Goal: Transaction & Acquisition: Register for event/course

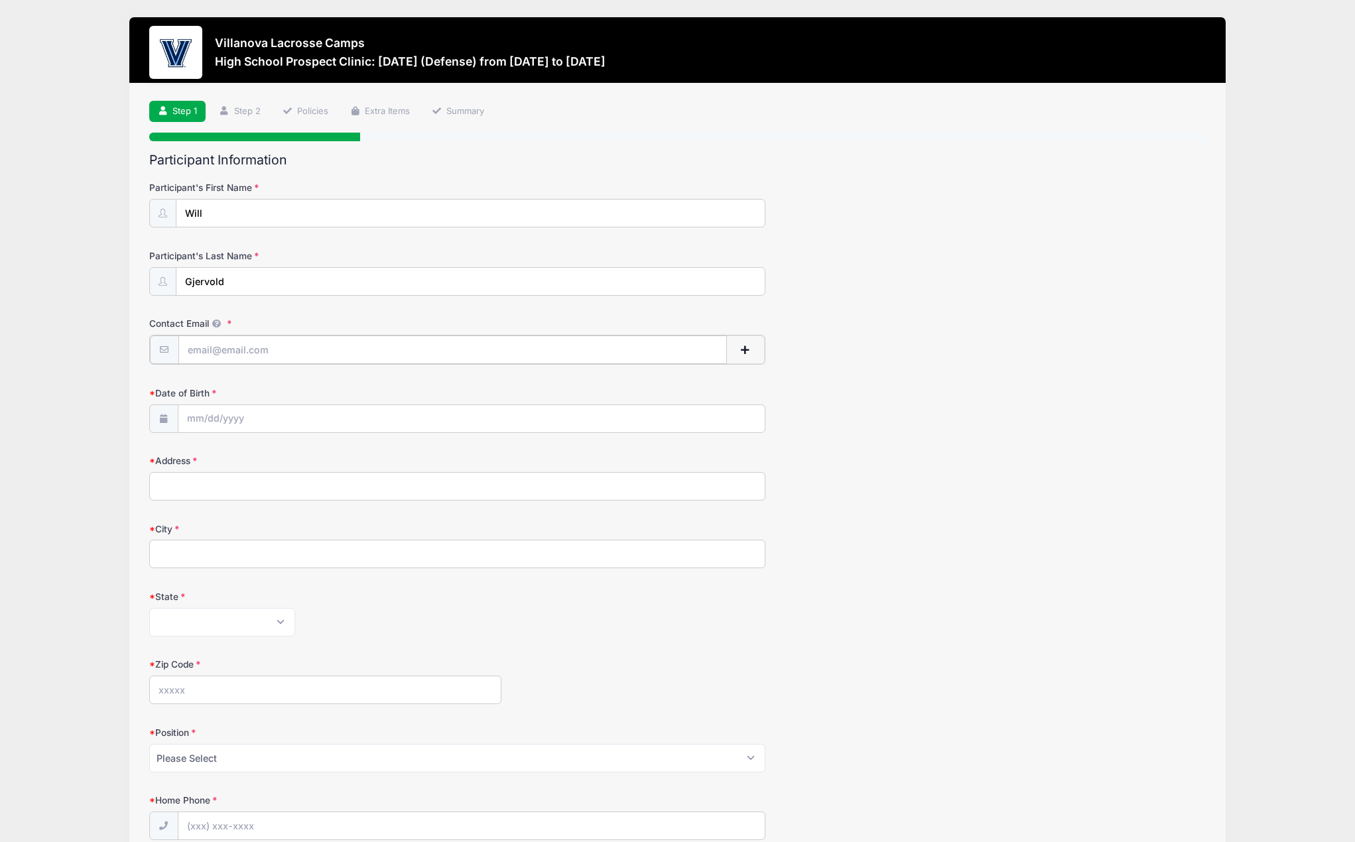
click at [250, 354] on input "Contact Email" at bounding box center [452, 350] width 549 height 29
type input "gjervoldwill@gmail.com"
click at [254, 418] on input "Date of Birth" at bounding box center [471, 418] width 587 height 29
click at [188, 420] on input "Date of Birth" at bounding box center [471, 418] width 587 height 29
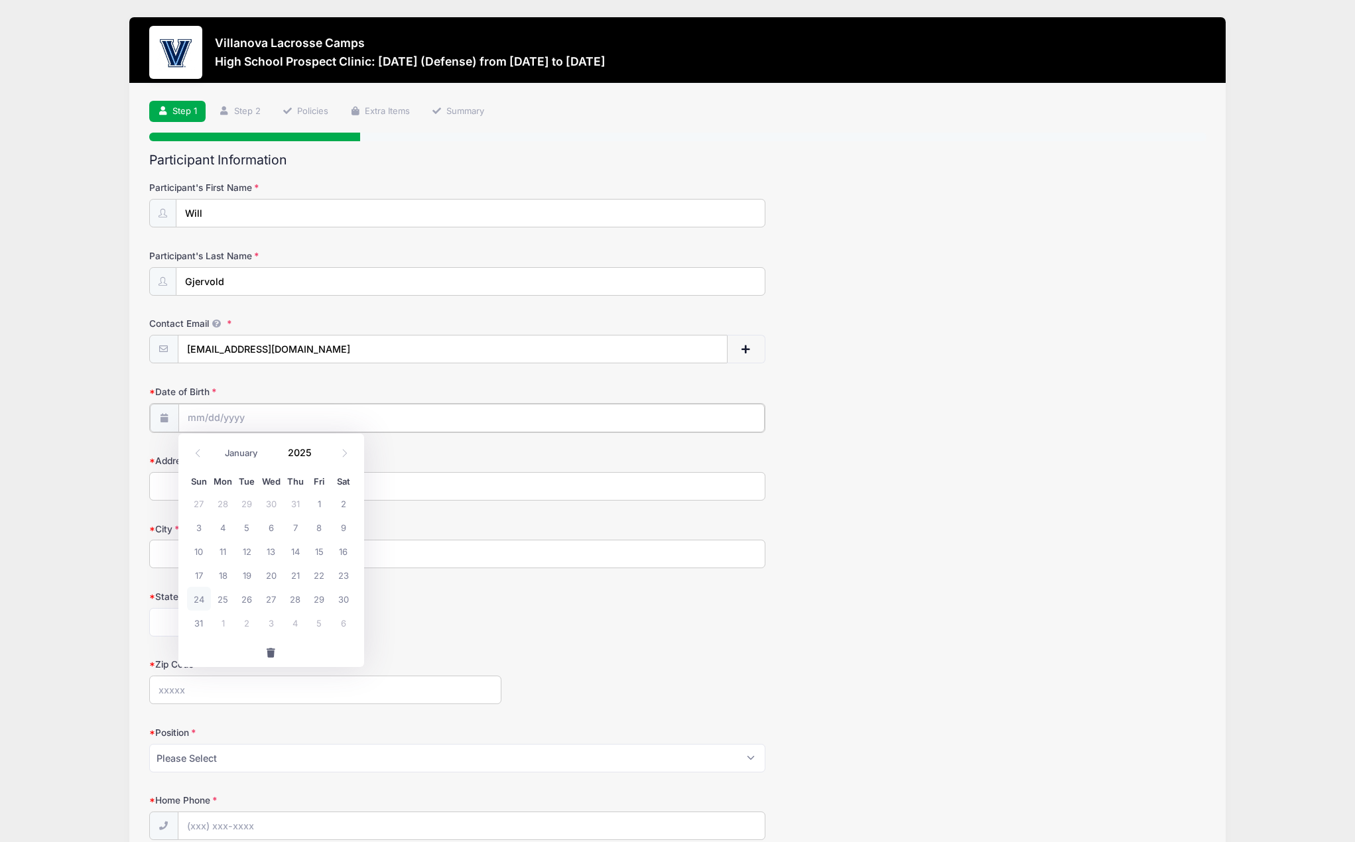
click at [206, 422] on input "Date of Birth" at bounding box center [471, 418] width 587 height 29
click at [165, 421] on icon at bounding box center [164, 417] width 11 height 9
click at [198, 421] on input "Date of Birth" at bounding box center [471, 418] width 587 height 29
click at [320, 456] on span at bounding box center [319, 458] width 9 height 10
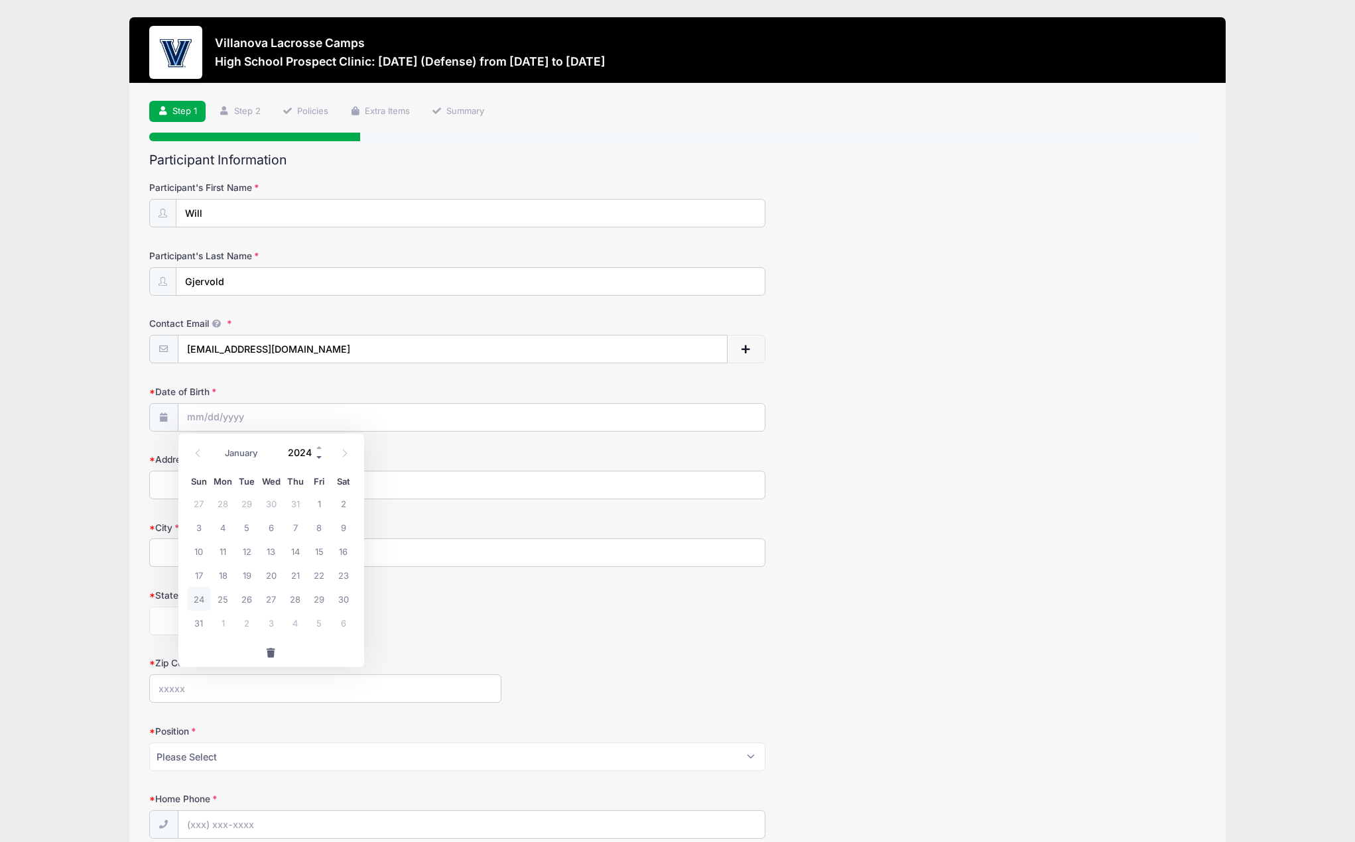
click at [320, 456] on span at bounding box center [319, 458] width 9 height 10
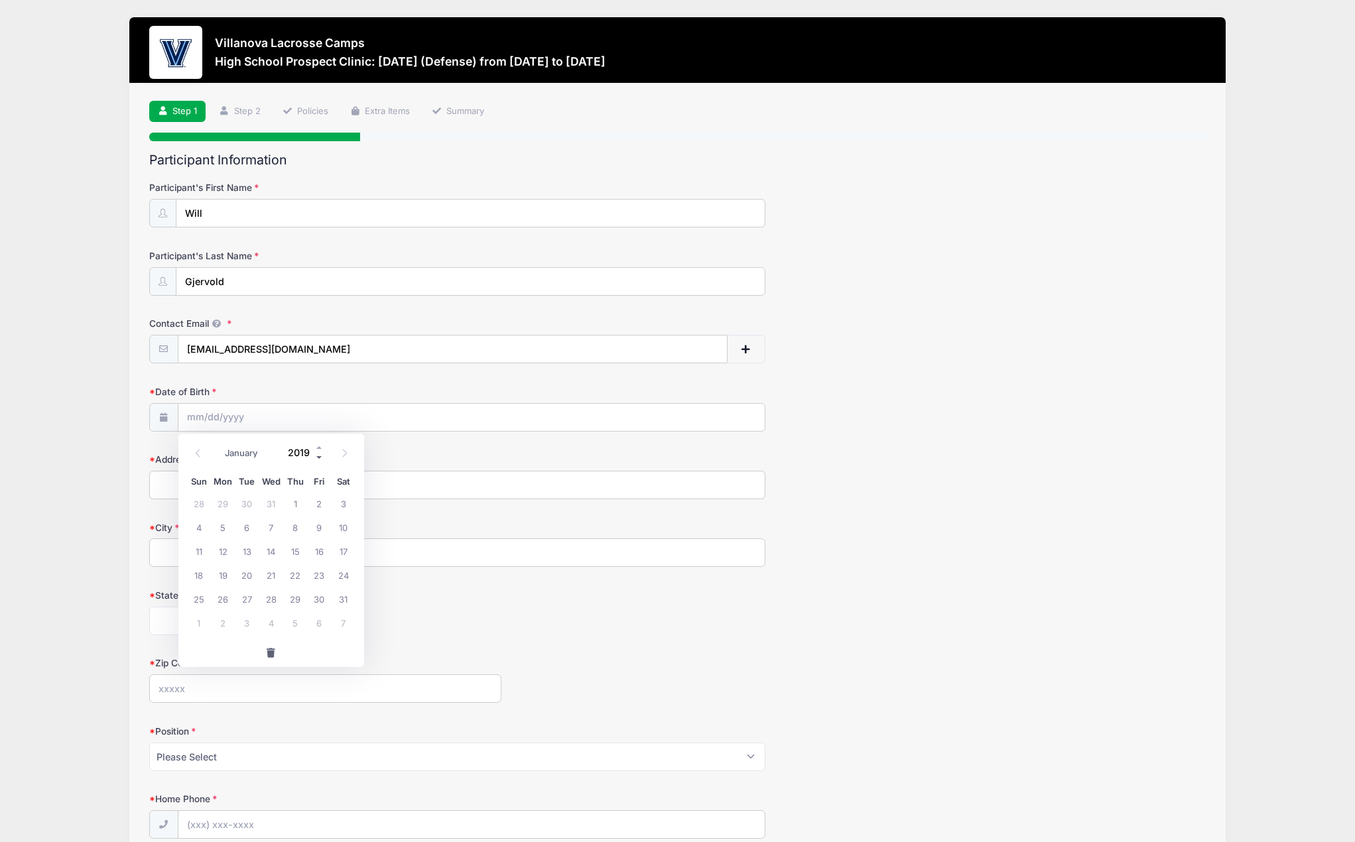
click at [320, 456] on span at bounding box center [319, 458] width 9 height 10
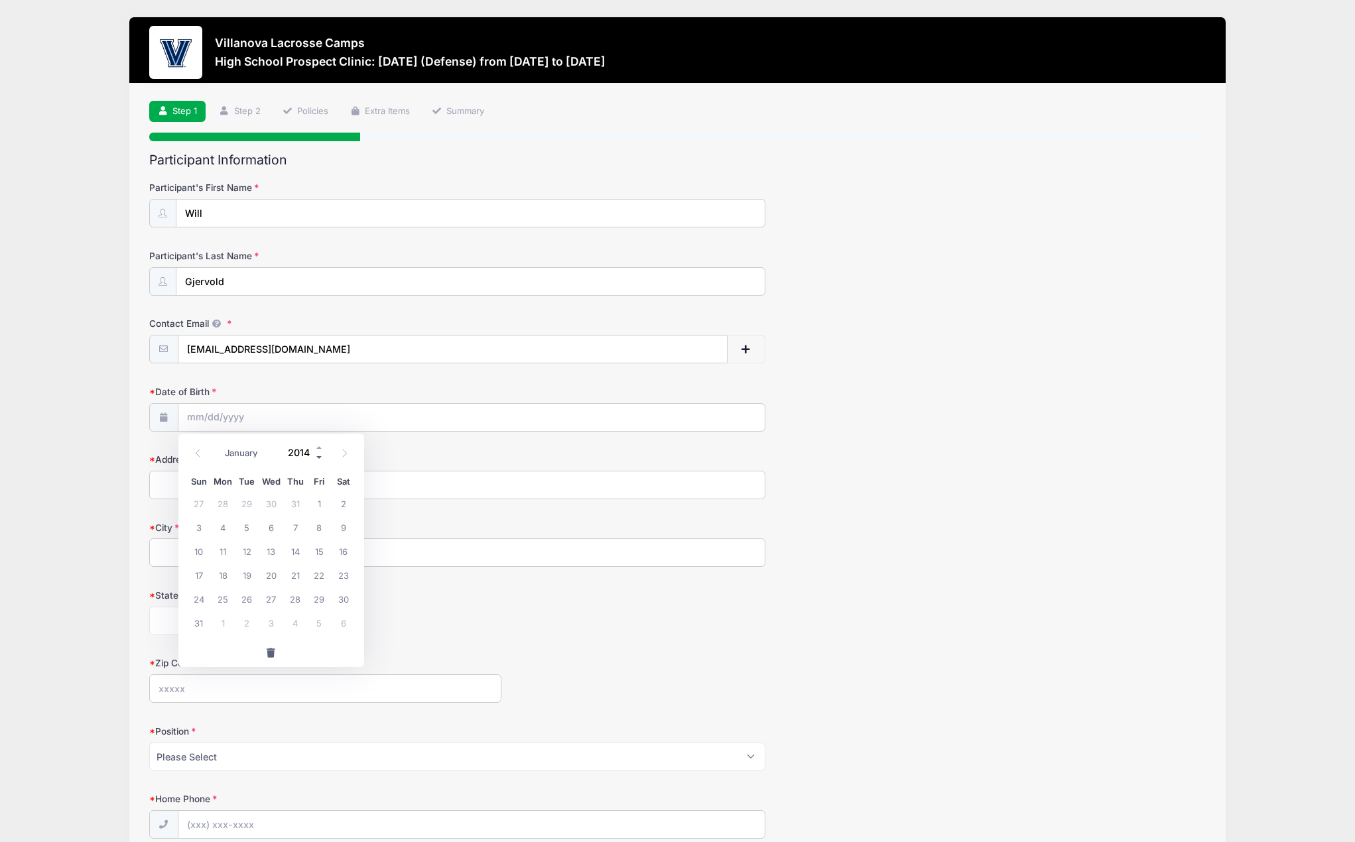
click at [320, 456] on span at bounding box center [319, 458] width 9 height 10
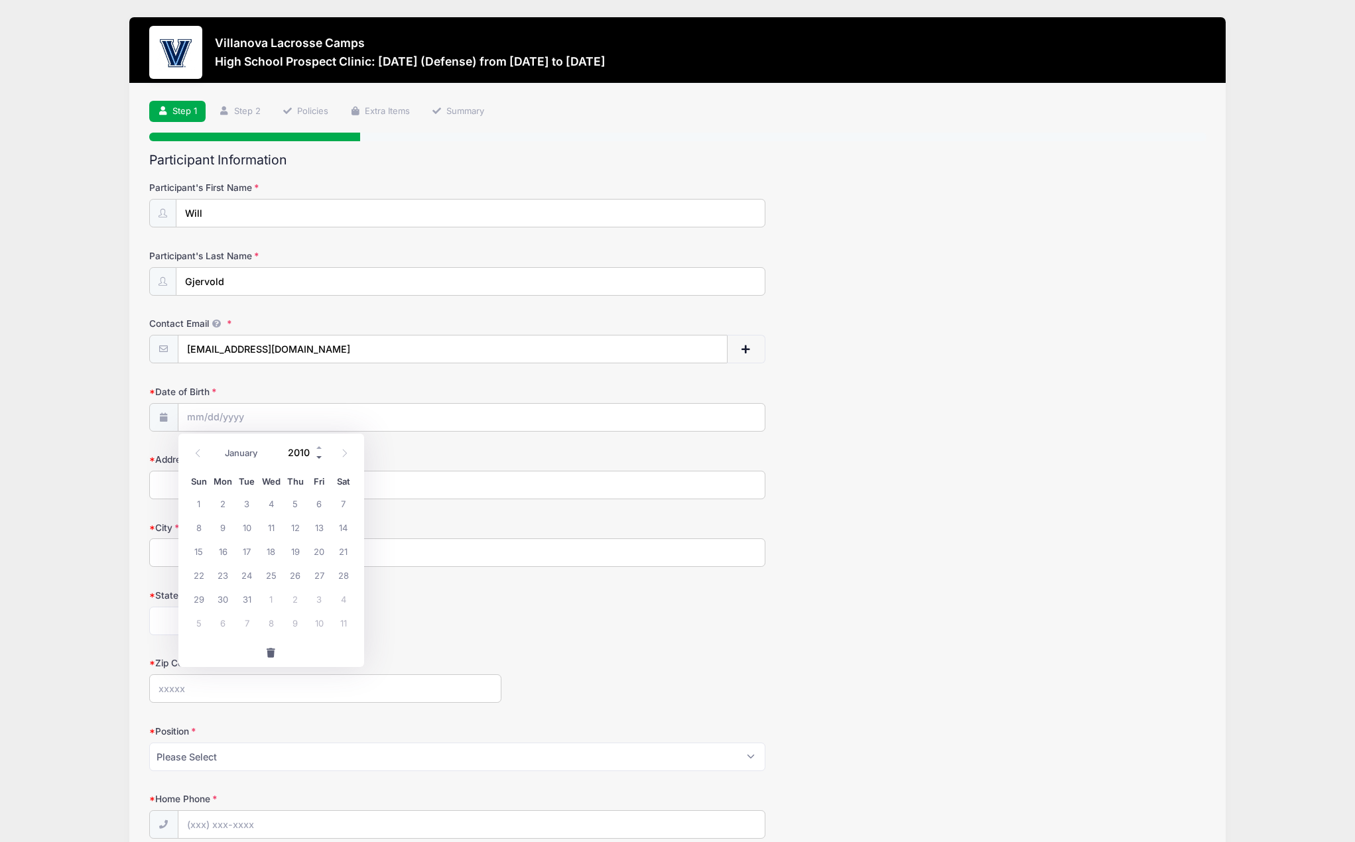
type input "2009"
click at [198, 449] on icon at bounding box center [198, 453] width 9 height 9
select select "4"
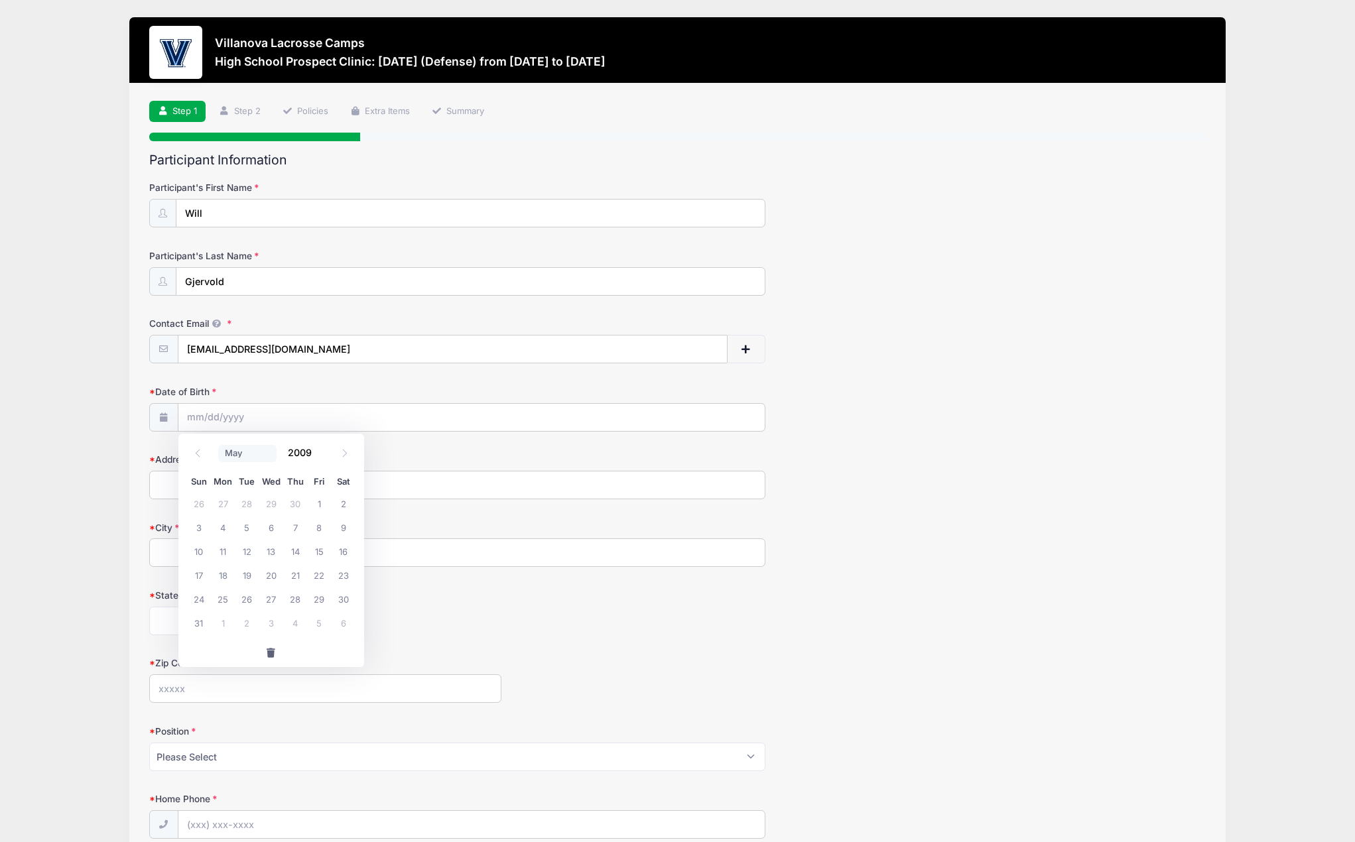
click at [232, 453] on select "January February March April May June July August September October November De…" at bounding box center [247, 453] width 59 height 17
click at [218, 445] on select "January February March April May June July August September October November De…" at bounding box center [247, 453] width 59 height 17
click at [295, 598] on span "28" at bounding box center [295, 599] width 24 height 24
type input "05/28/2009"
click at [218, 489] on input "Address" at bounding box center [457, 485] width 617 height 29
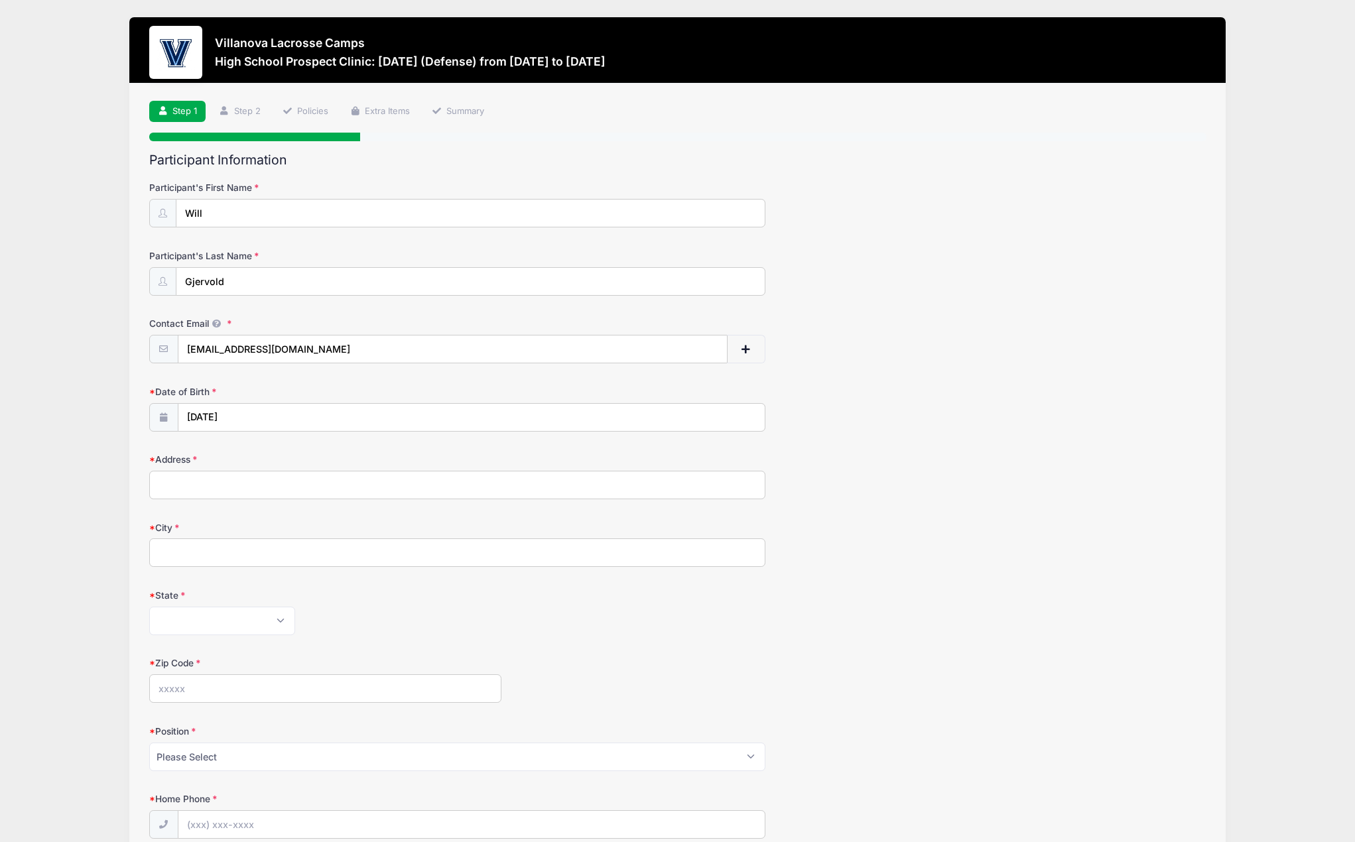
type input "138 Mansfield Avenue"
type input "Darien"
select select "CT"
type input "06820"
type input "(203) 662-0551"
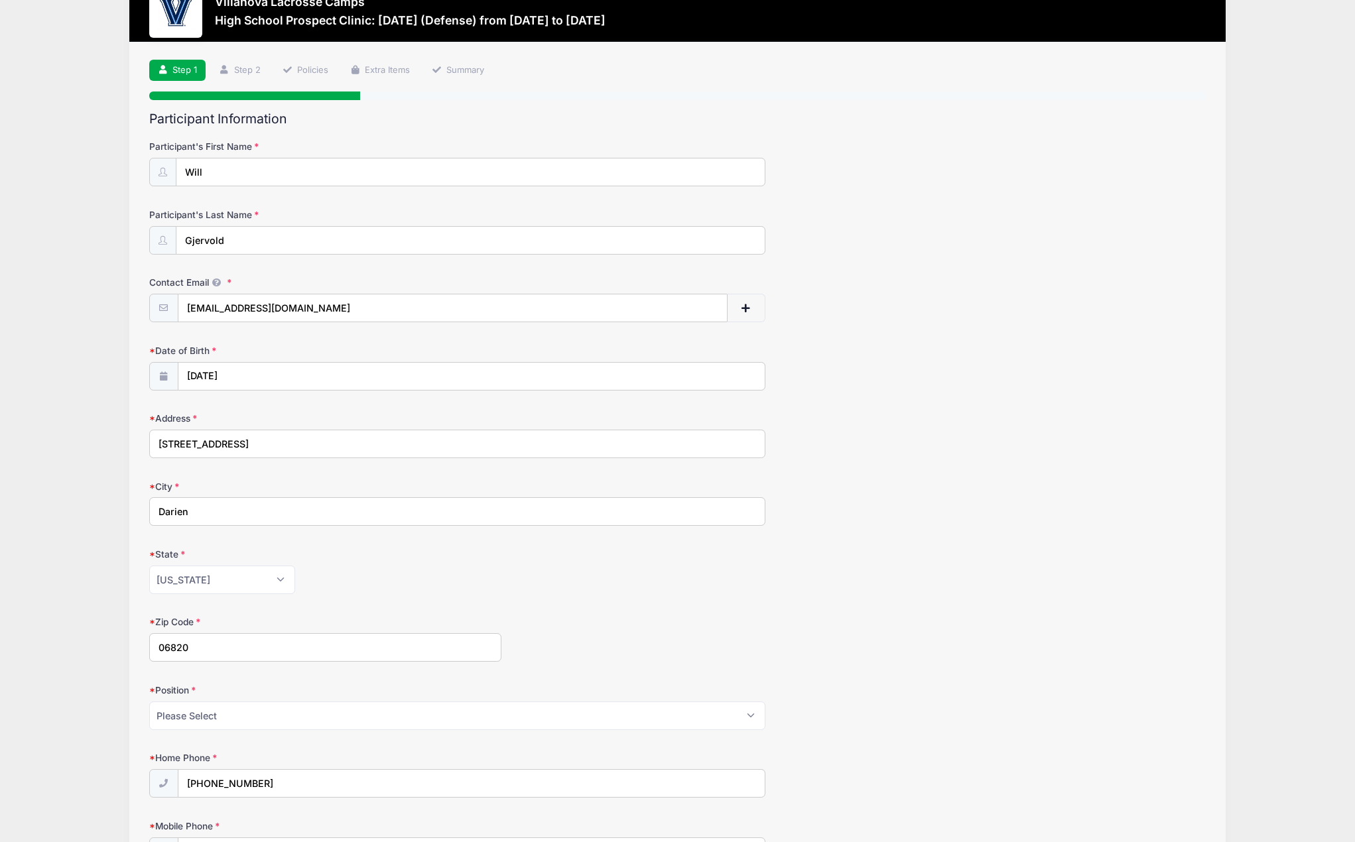
scroll to position [133, 0]
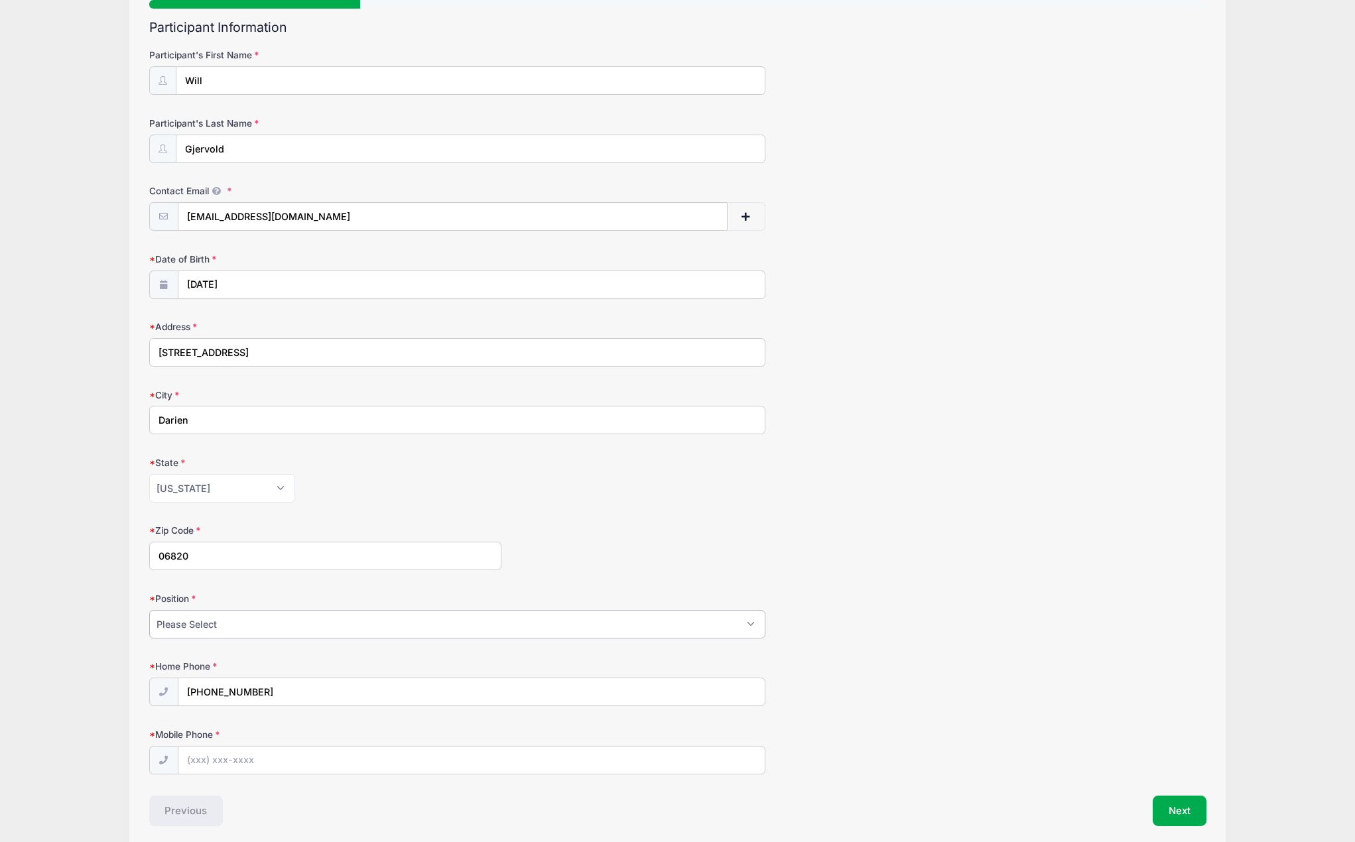
click at [263, 624] on select "Please Select Goalie Middie Defense Attack FOGO LSM" at bounding box center [457, 624] width 617 height 29
select select "Defense"
click at [149, 610] on select "Please Select Goalie Middie Defense Attack FOGO LSM" at bounding box center [457, 624] width 617 height 29
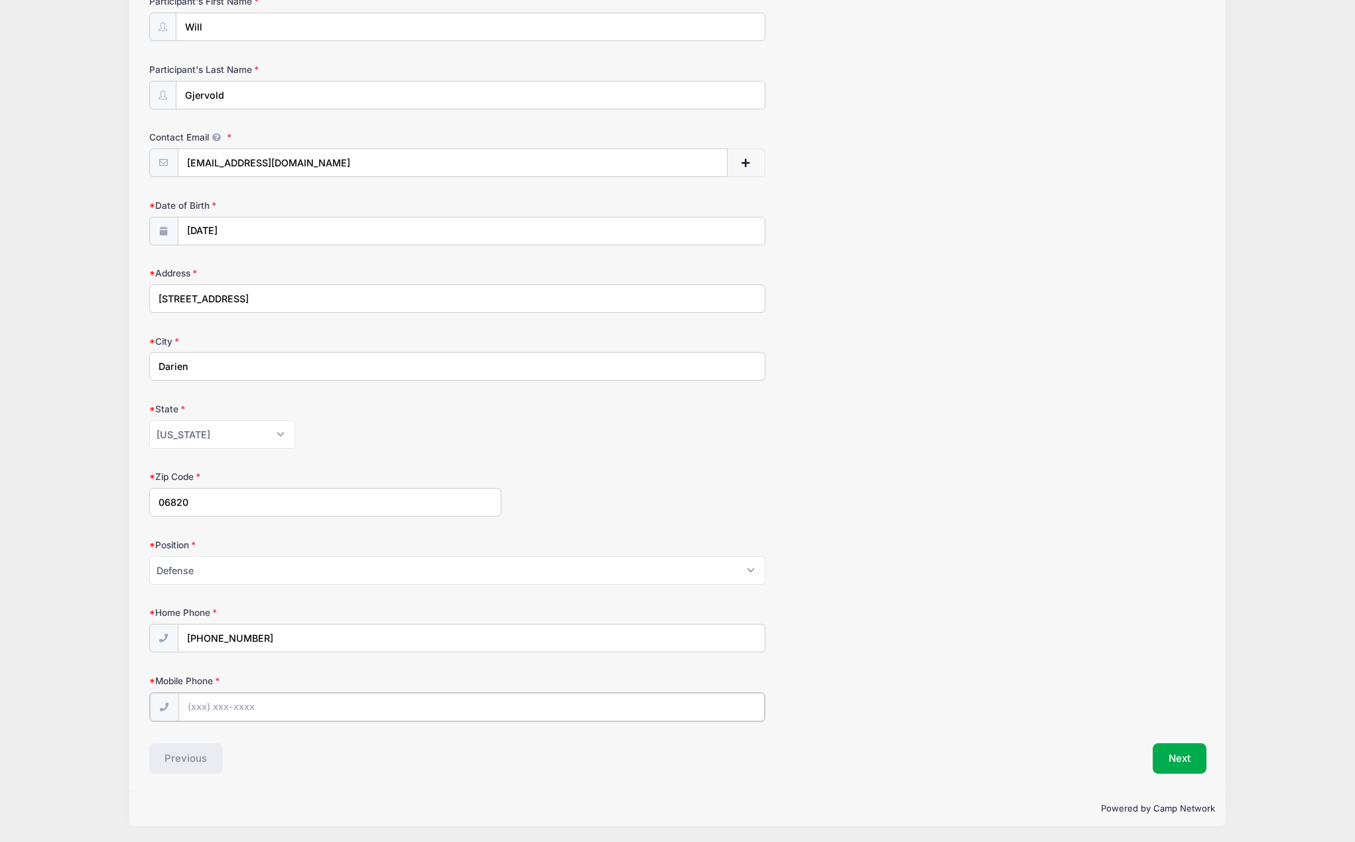
click at [275, 701] on input "Mobile Phone" at bounding box center [471, 707] width 587 height 29
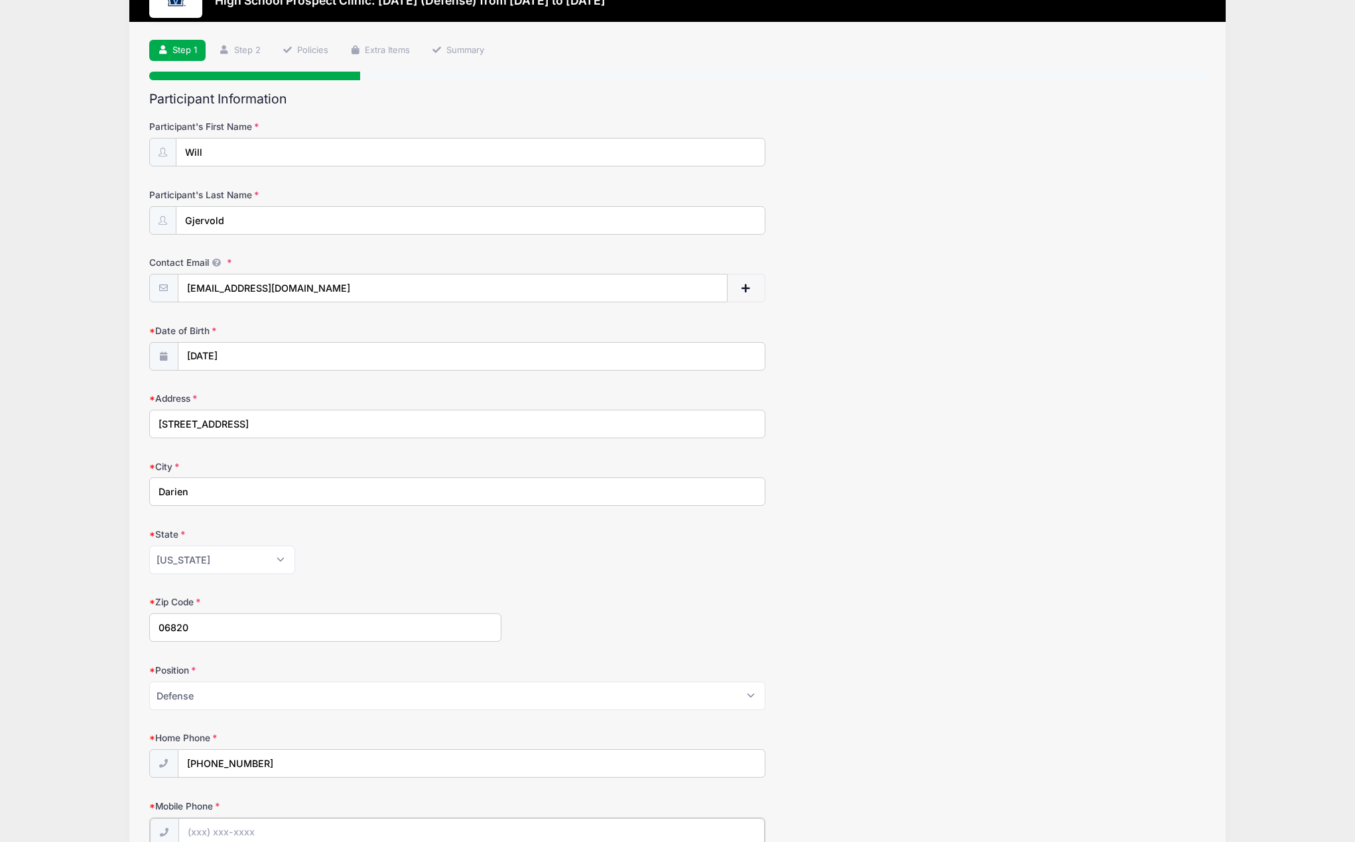
scroll to position [0, 0]
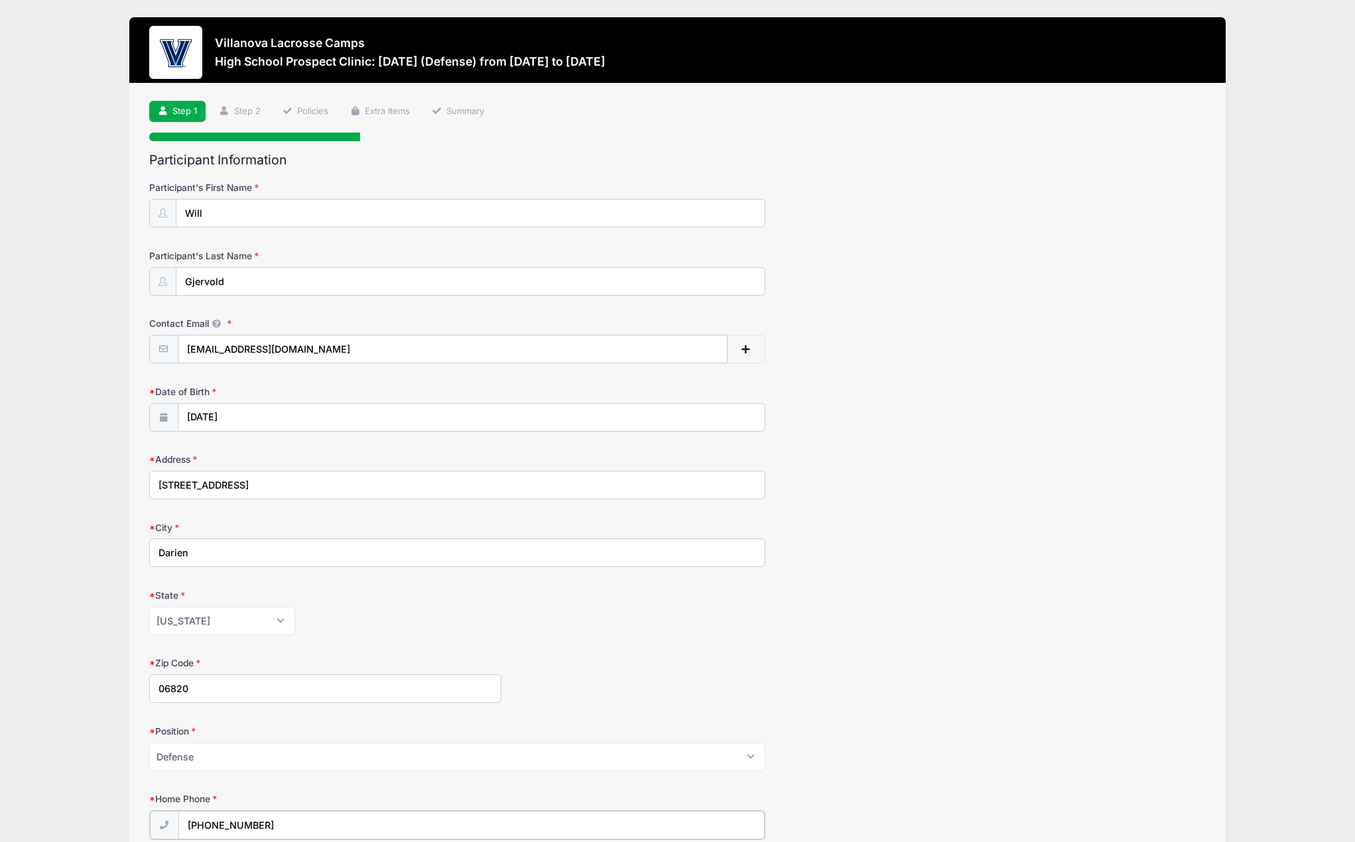
click at [255, 834] on input "(203) 662-0551" at bounding box center [471, 825] width 587 height 29
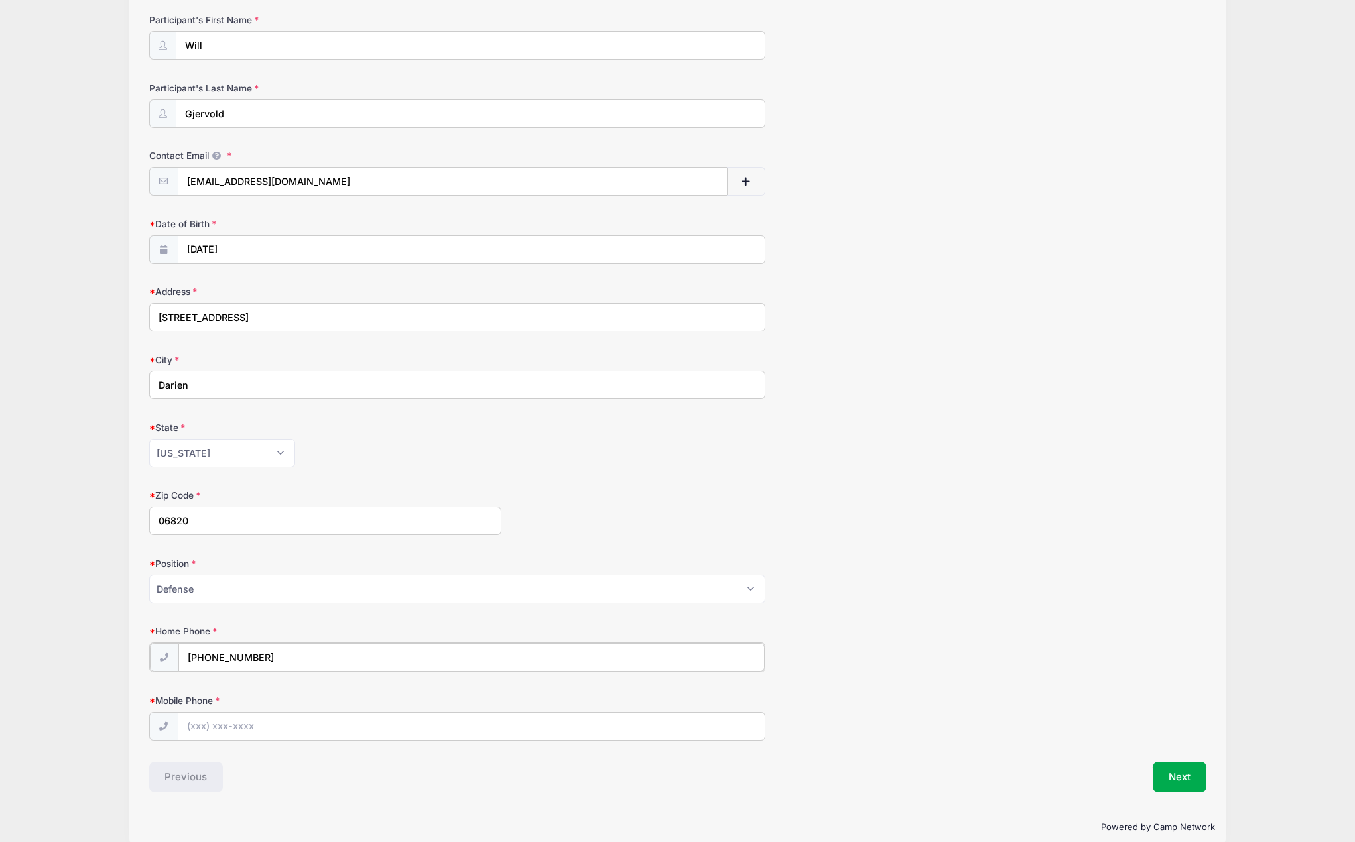
scroll to position [188, 0]
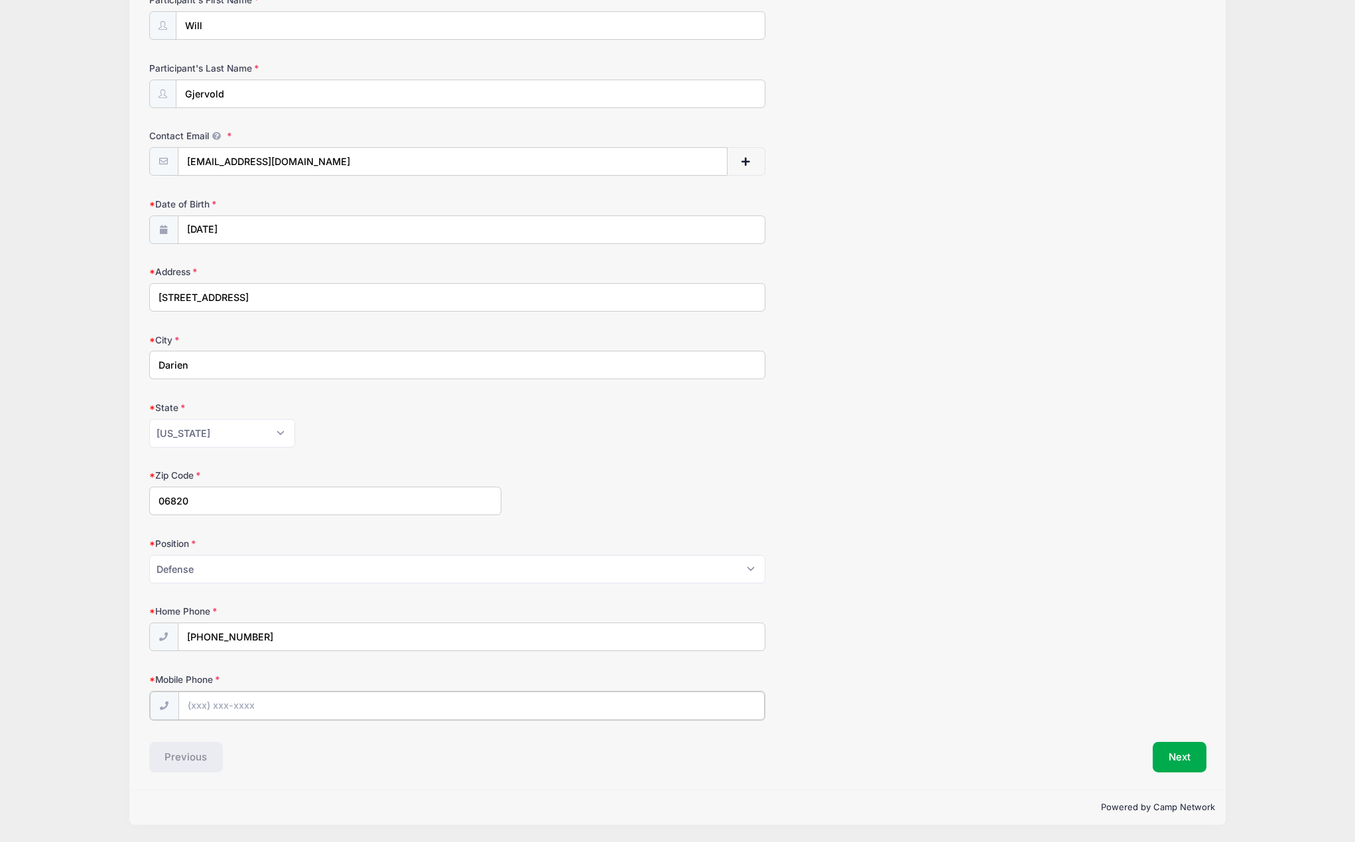
click at [223, 700] on input "Mobile Phone" at bounding box center [471, 706] width 587 height 29
type input "(203) 892-2100"
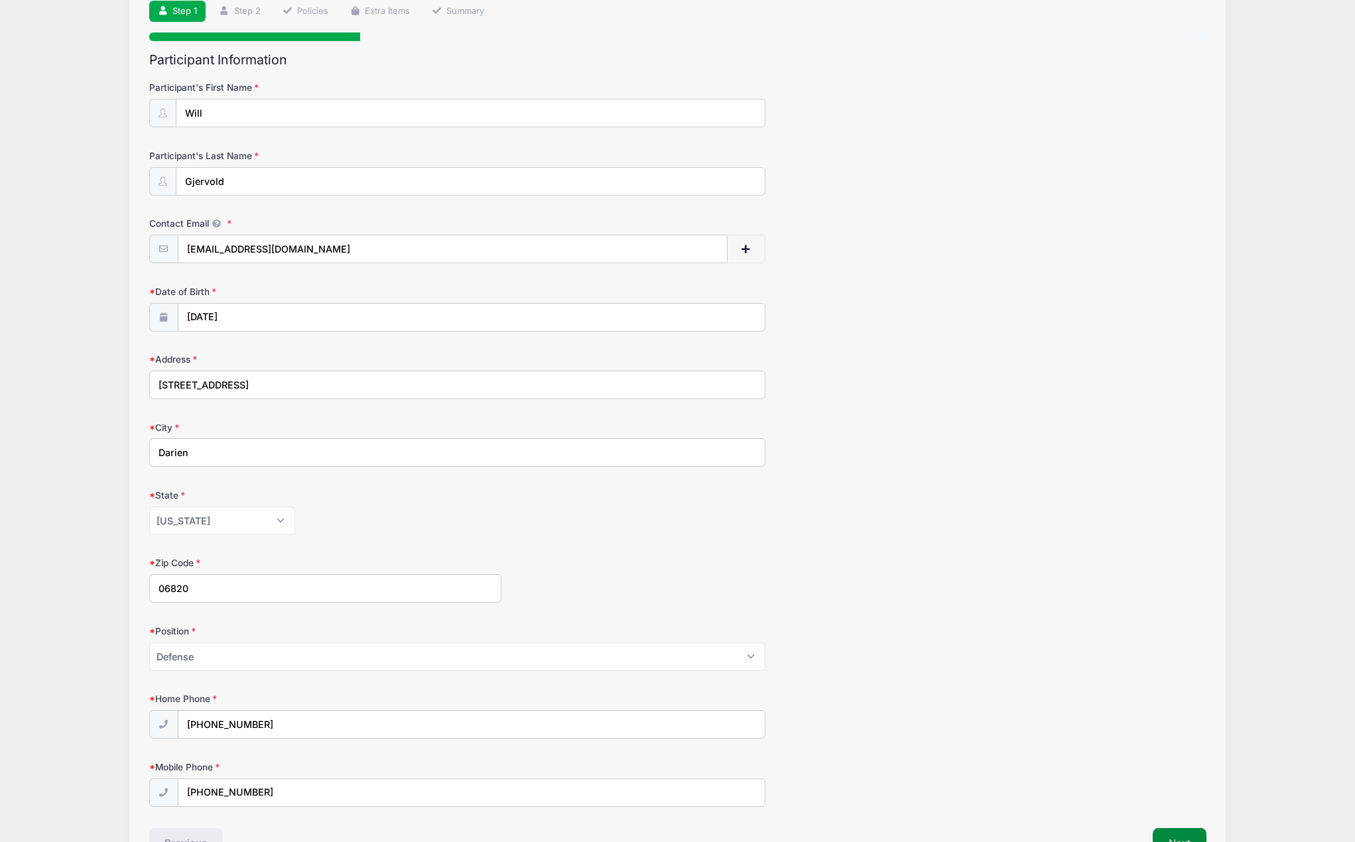
scroll to position [186, 0]
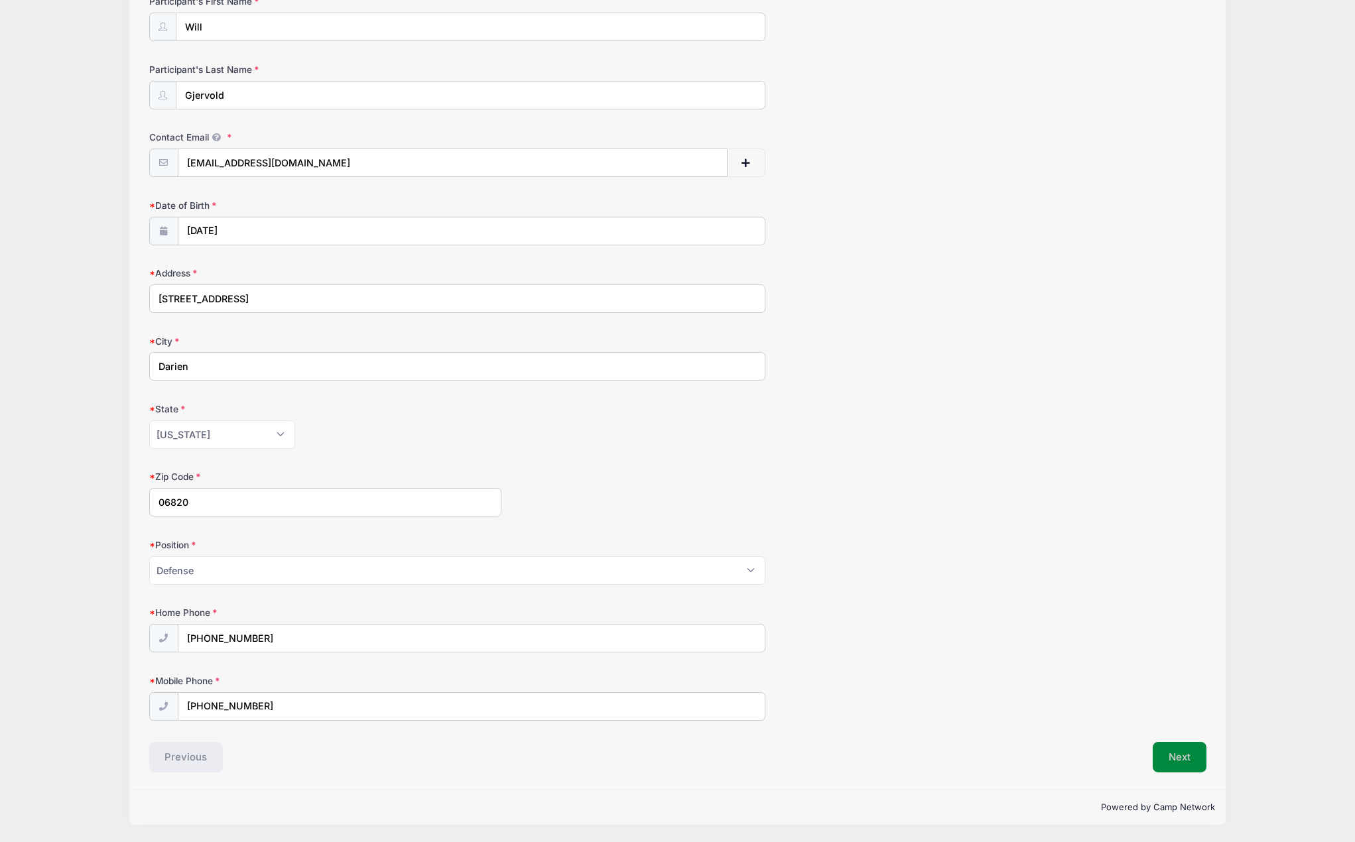
click at [1177, 762] on button "Next" at bounding box center [1180, 757] width 54 height 31
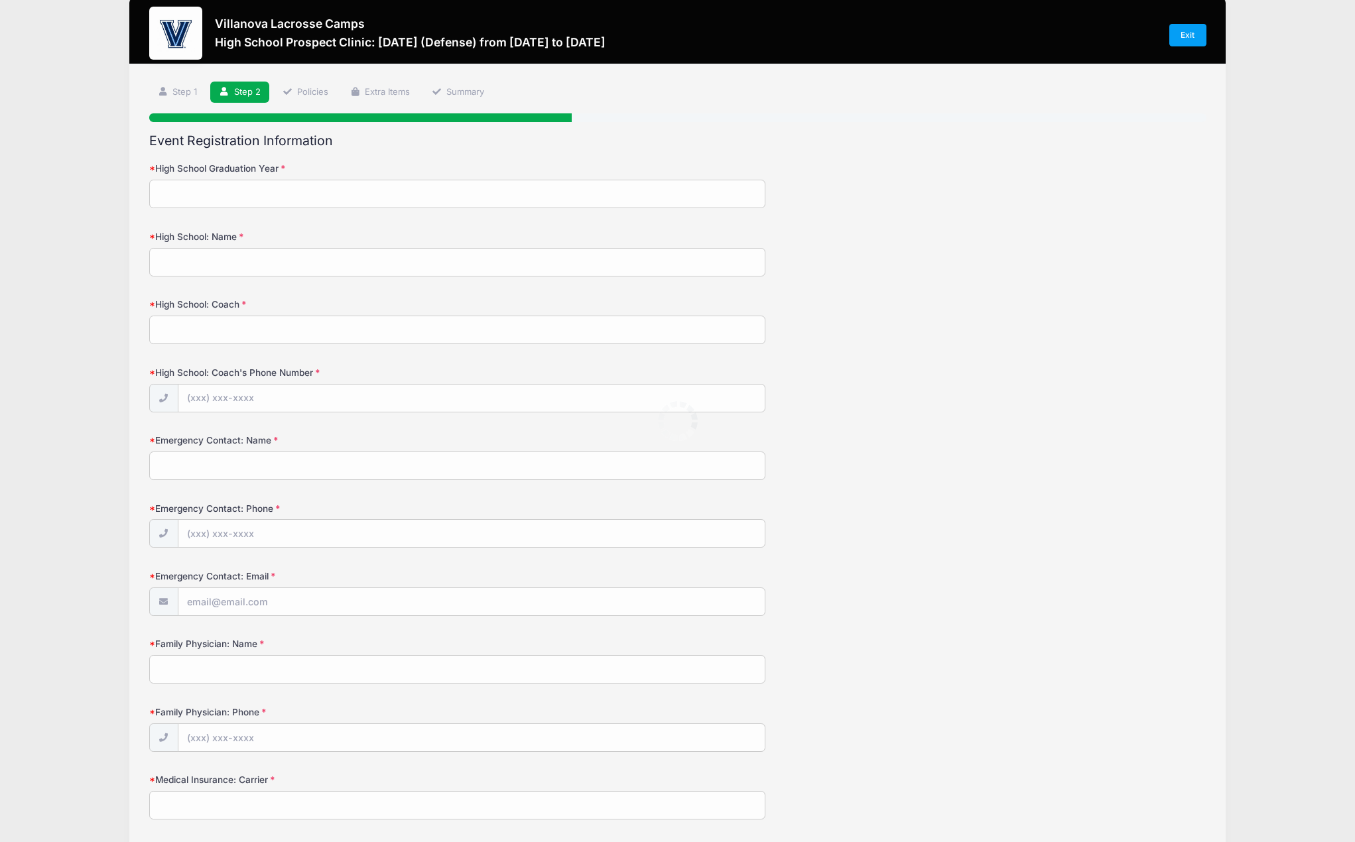
scroll to position [0, 0]
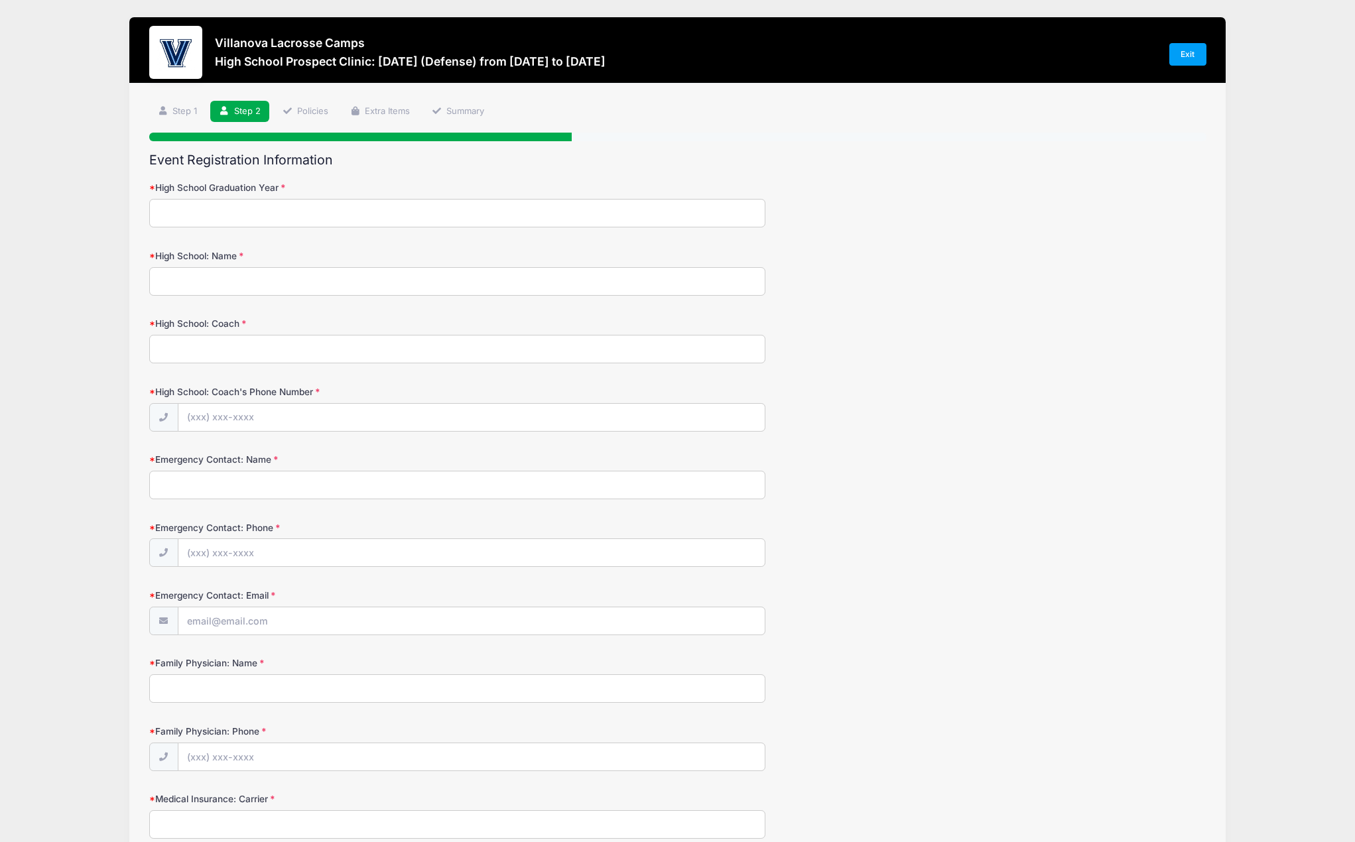
click at [237, 215] on input "High School Graduation Year" at bounding box center [457, 213] width 617 height 29
type input "2028"
click at [225, 283] on input "High School: Name" at bounding box center [457, 281] width 617 height 29
type input "Darien High School"
click at [383, 346] on input "High School: Coach" at bounding box center [457, 349] width 617 height 29
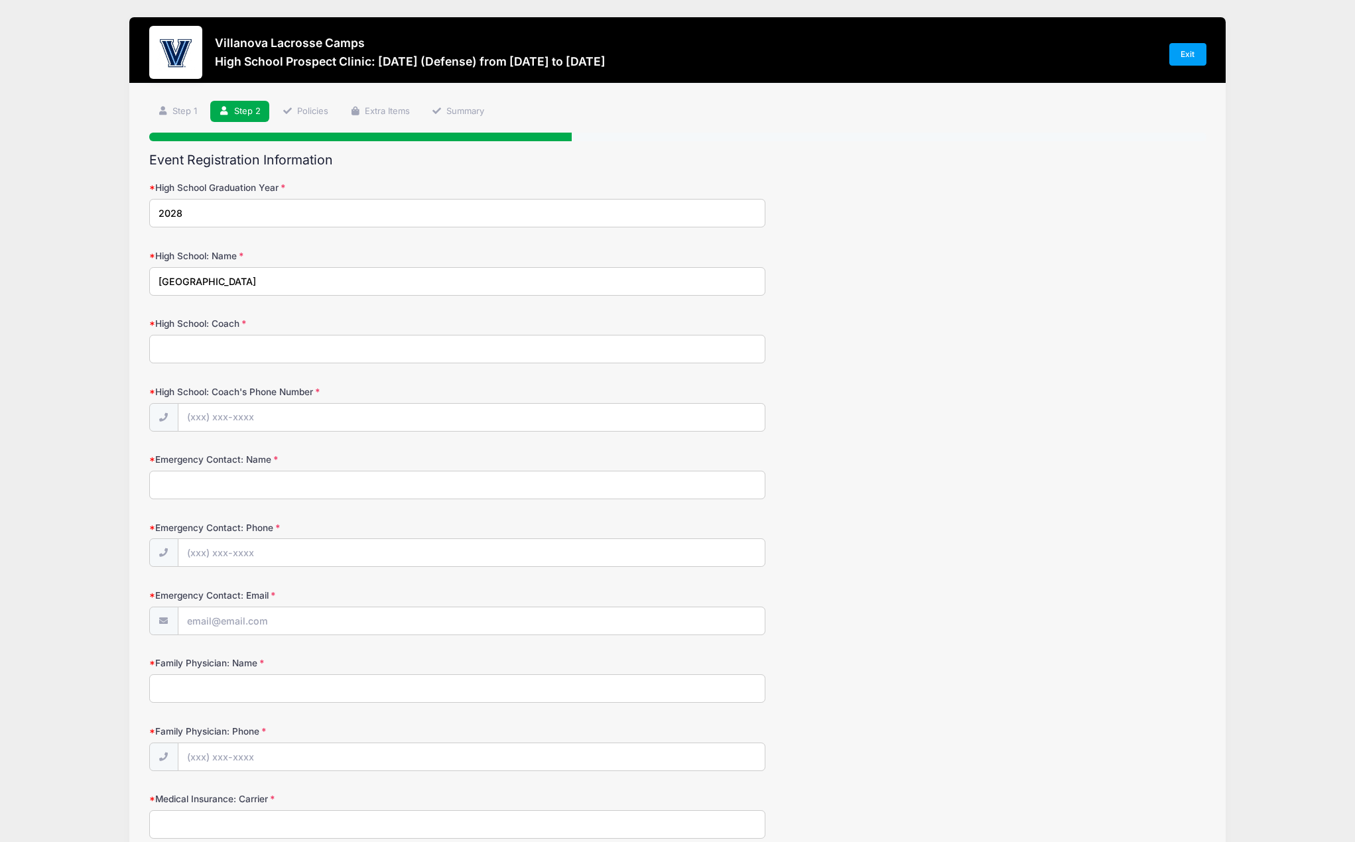
paste input "Jeff Brameier"
type input "Jeff Brameier"
click at [1026, 343] on div "High School: Coach Jeff Brameier" at bounding box center [677, 340] width 1057 height 46
click at [257, 424] on input "High School: Coach's Phone Number" at bounding box center [471, 418] width 587 height 29
paste input "(203) 216-4104"
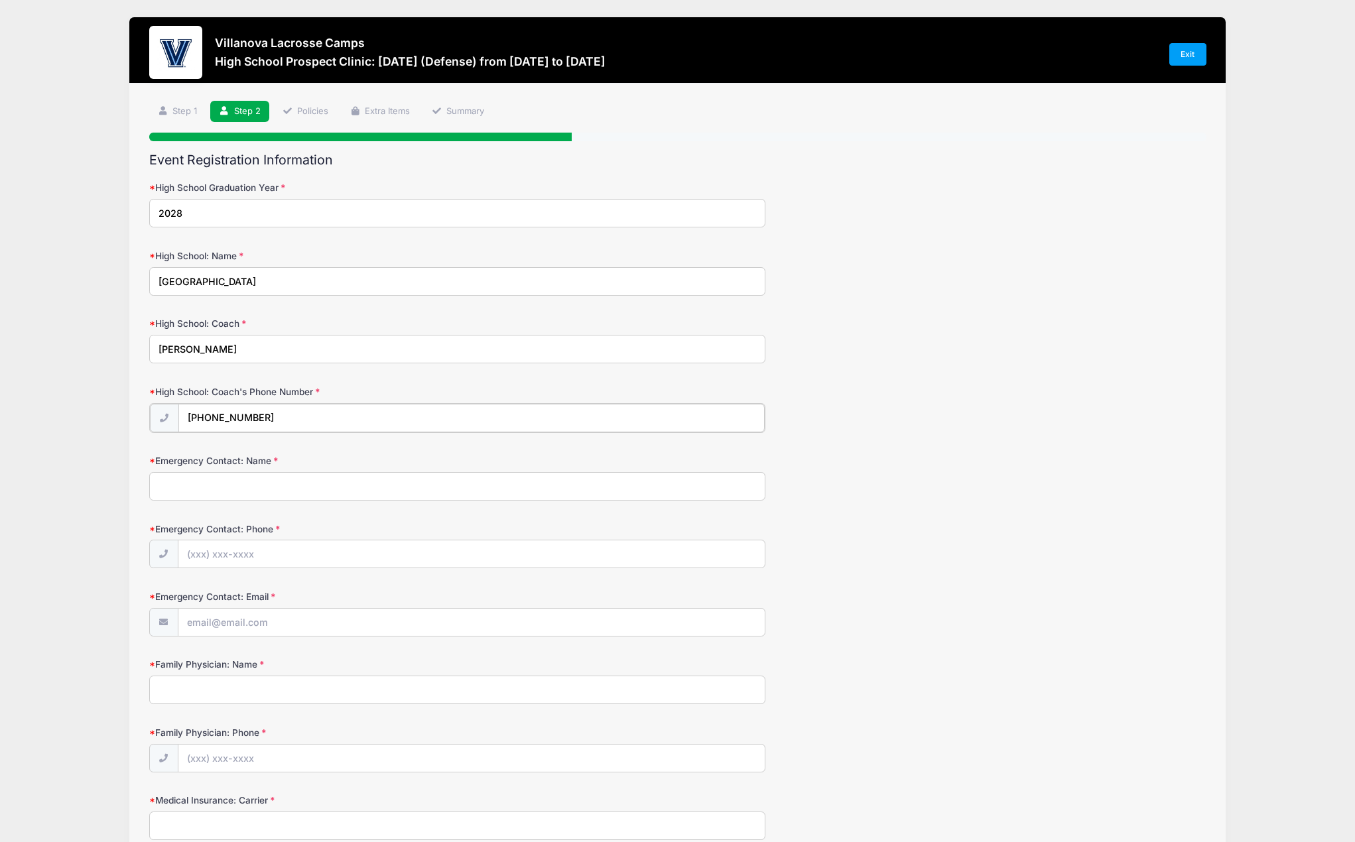
type input "(203) 216-4104"
click at [277, 493] on input "Emergency Contact: Name" at bounding box center [457, 485] width 617 height 29
type input "[PERSON_NAME]"
type input "(203) 662-0551"
type input "todd.gjervold@gmail.com"
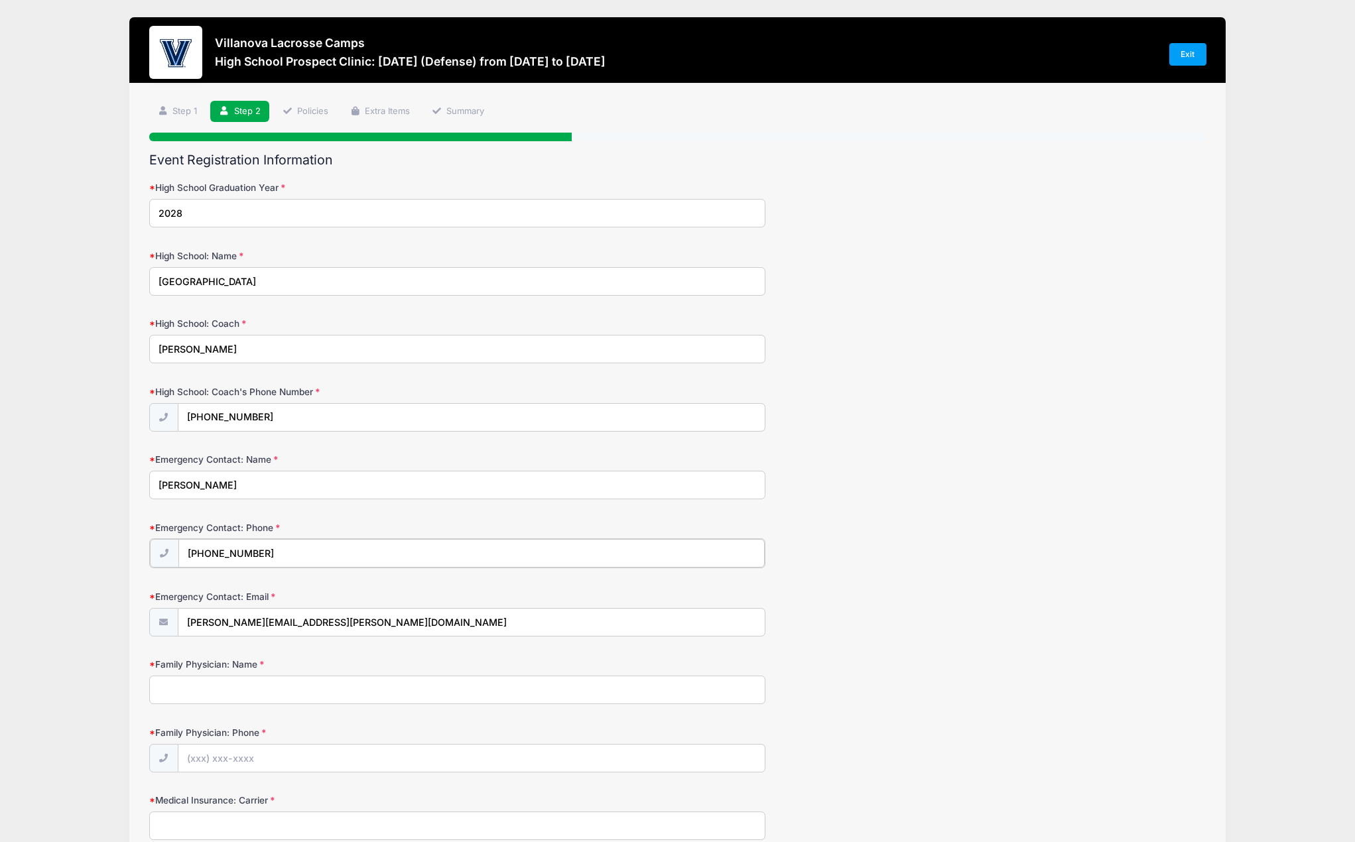
click at [287, 557] on input "(203) 662-0551" at bounding box center [471, 553] width 587 height 29
click at [285, 557] on input "(203) 662-0551" at bounding box center [471, 553] width 587 height 29
type input "(347) 244-6035"
click at [1084, 597] on div "Emergency Contact: Email todd.gjervold@gmail.com" at bounding box center [677, 612] width 1057 height 46
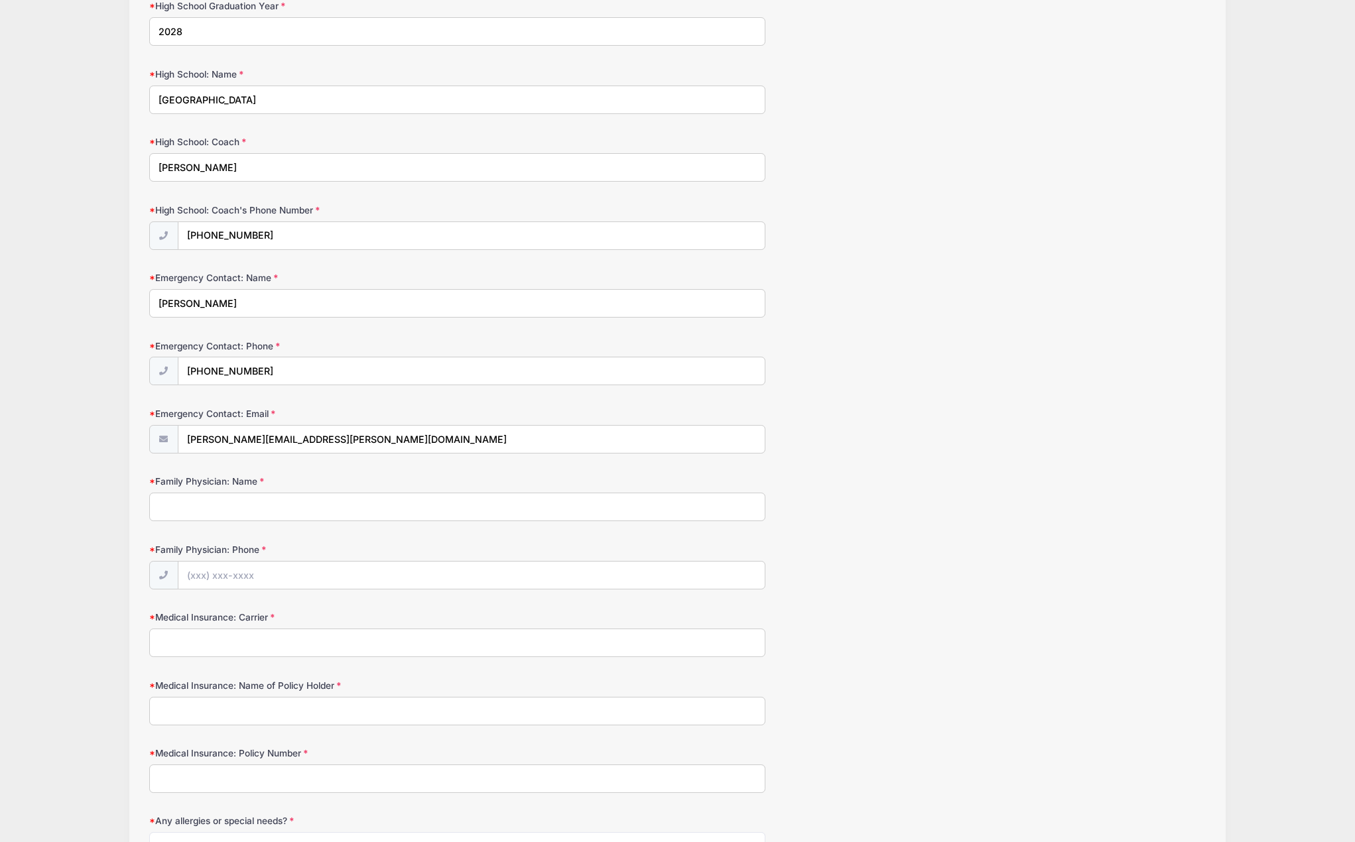
scroll to position [199, 0]
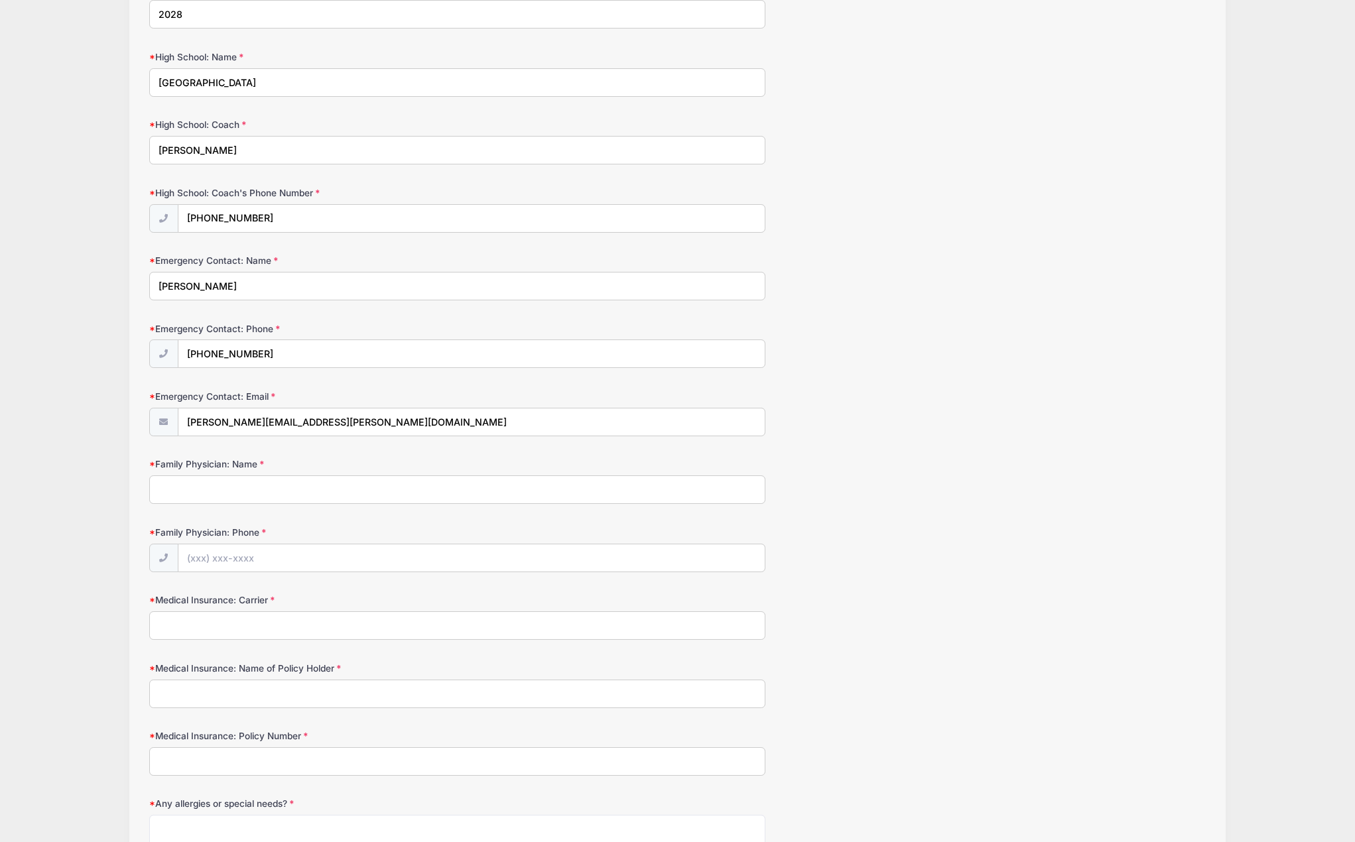
click at [198, 492] on input "Family Physician: Name" at bounding box center [457, 490] width 617 height 29
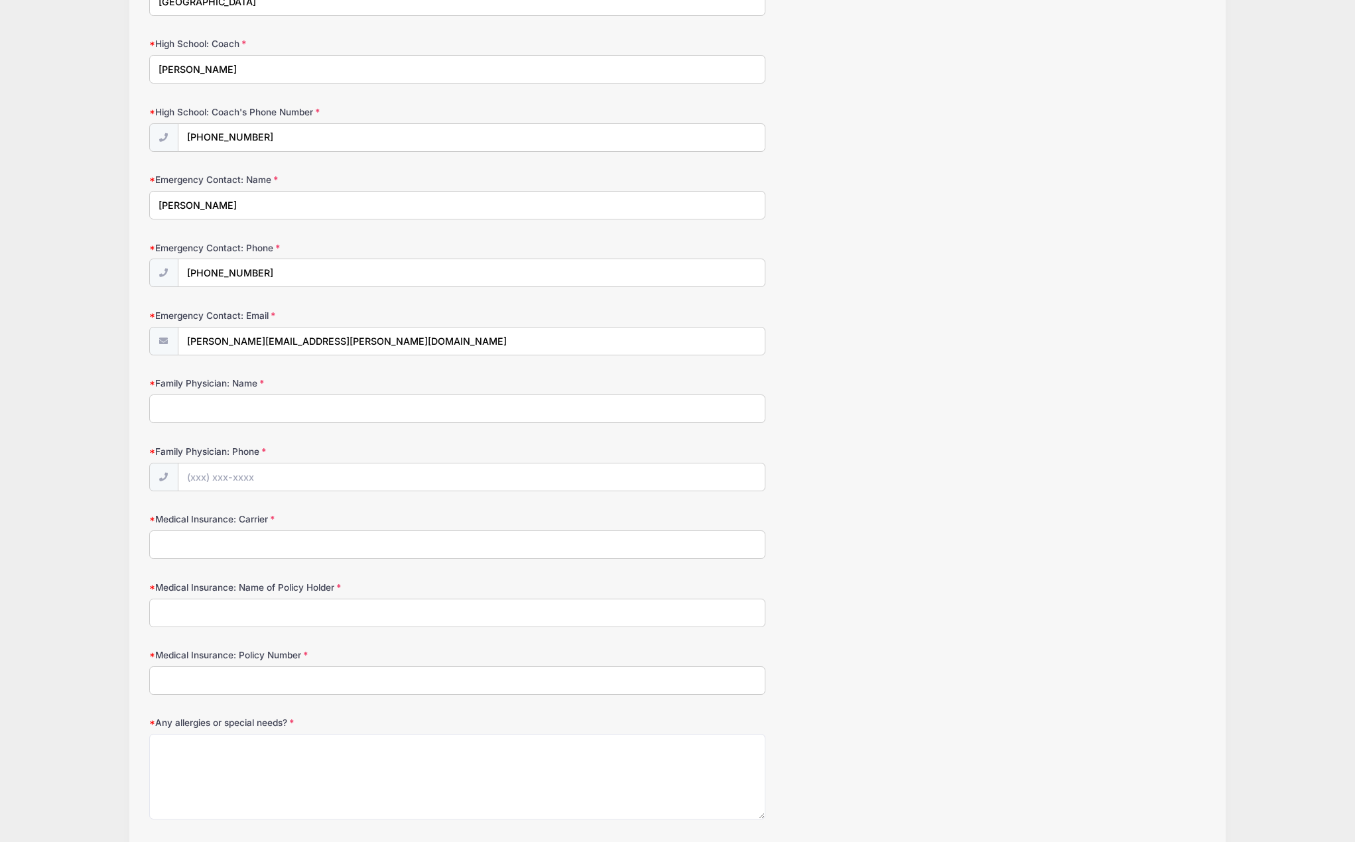
scroll to position [0, 0]
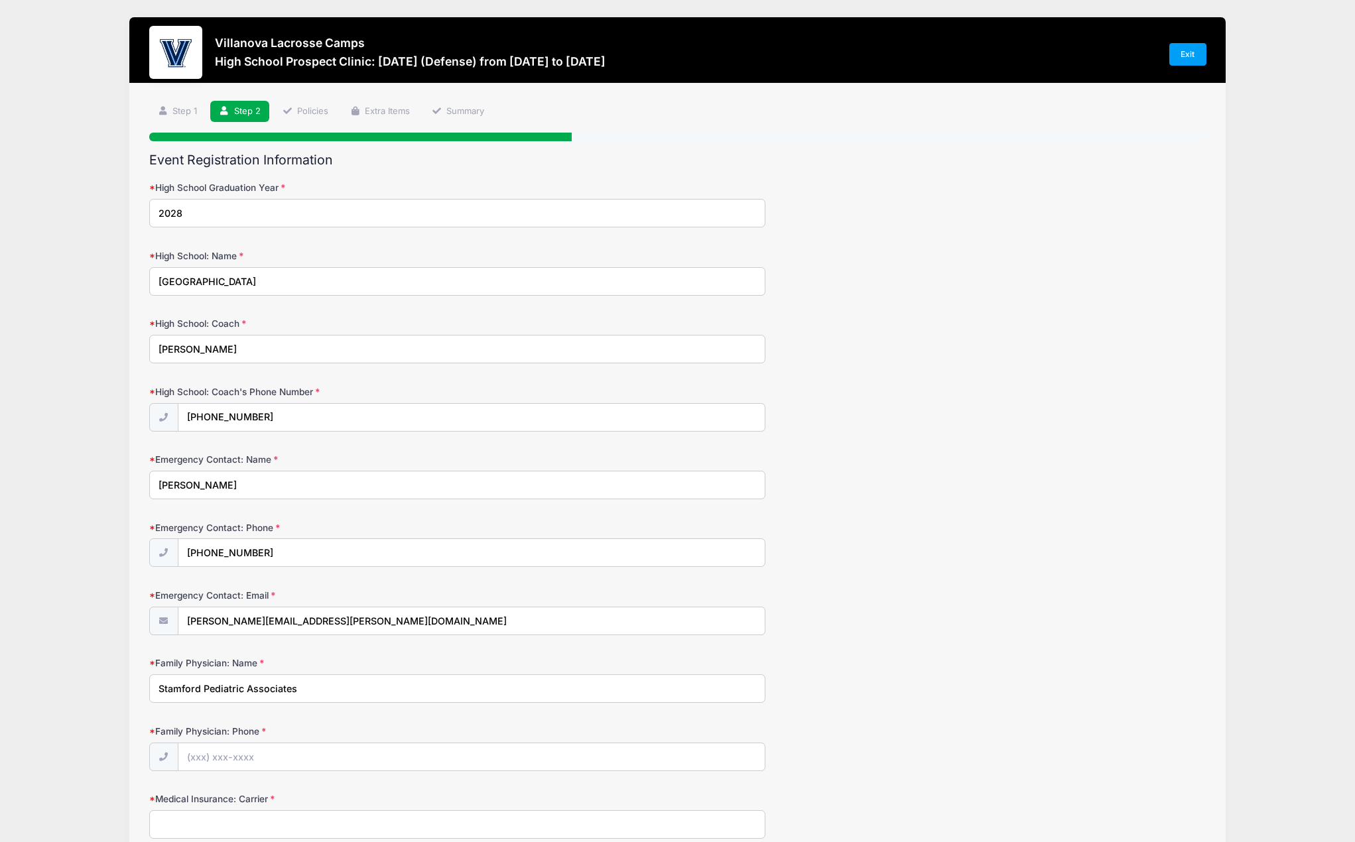
type input "Stamford Pediatric Associates"
click at [247, 756] on input "Family Physician: Phone" at bounding box center [471, 758] width 587 height 29
type input "(203) 655-3307"
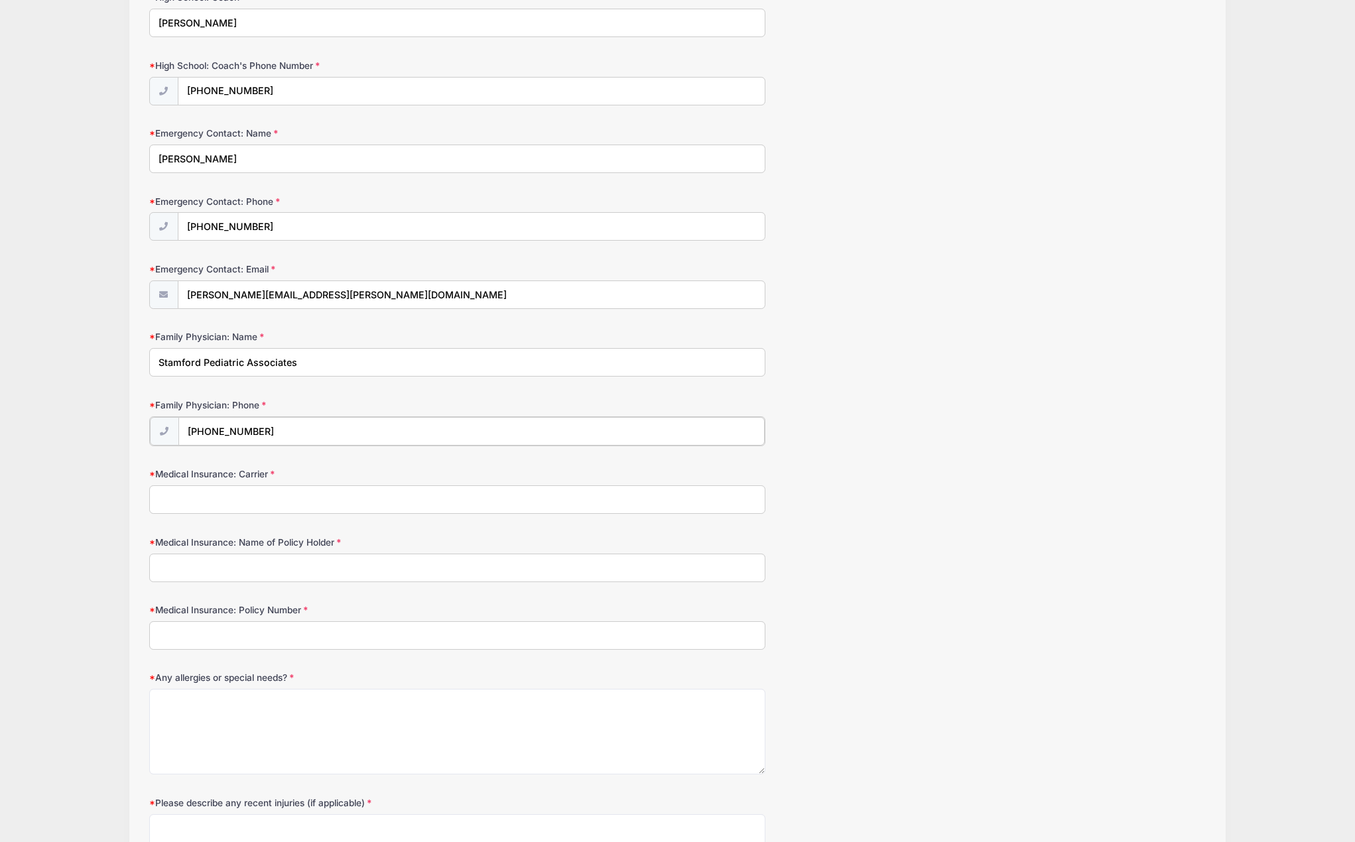
scroll to position [332, 0]
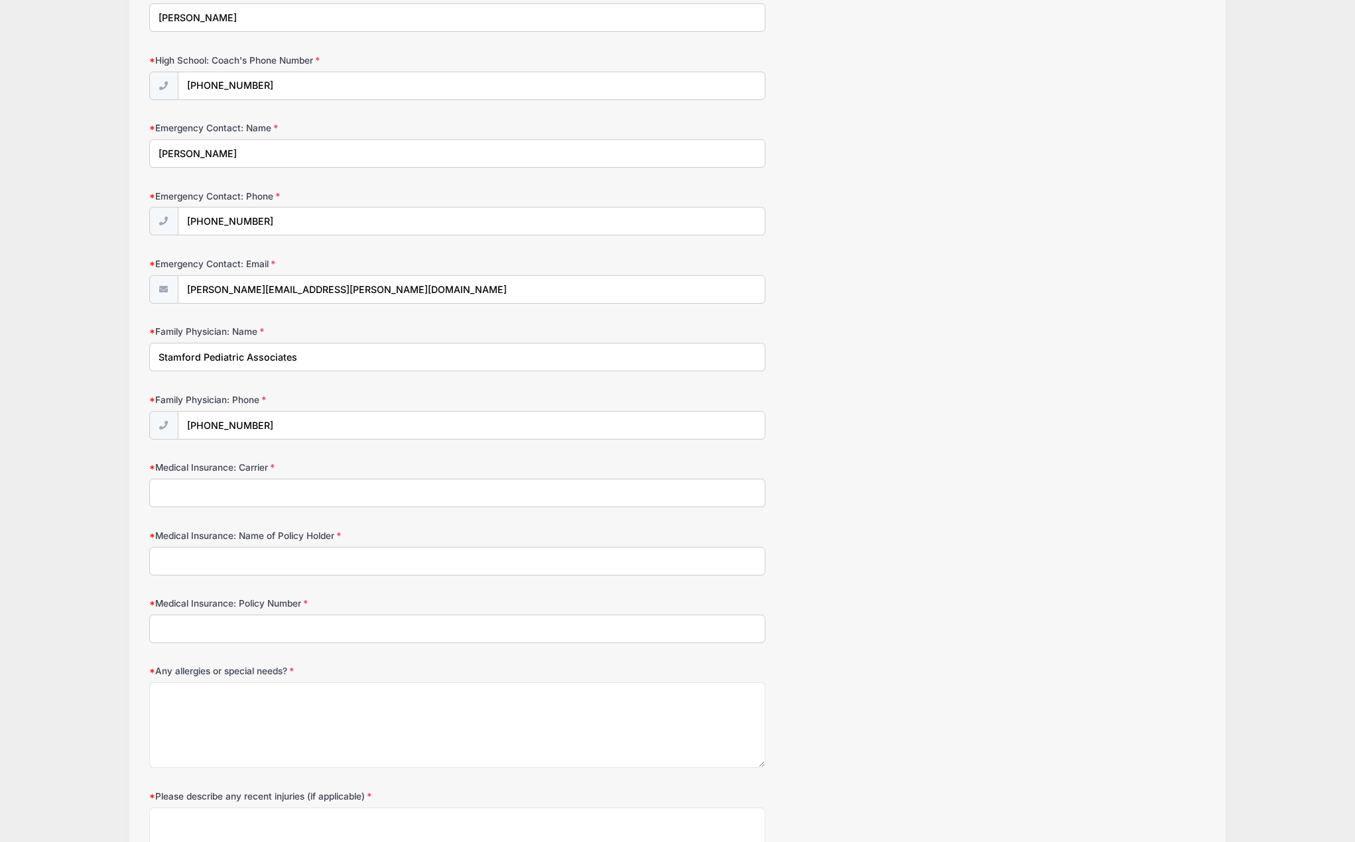
click at [289, 495] on input "Medical Insurance: Carrier" at bounding box center [457, 493] width 617 height 29
type input "ConnectiCare"
type input "[PERSON_NAME]"
click at [210, 635] on input "Medical Insurance: Policy Number" at bounding box center [457, 629] width 617 height 29
type input "K1044421201"
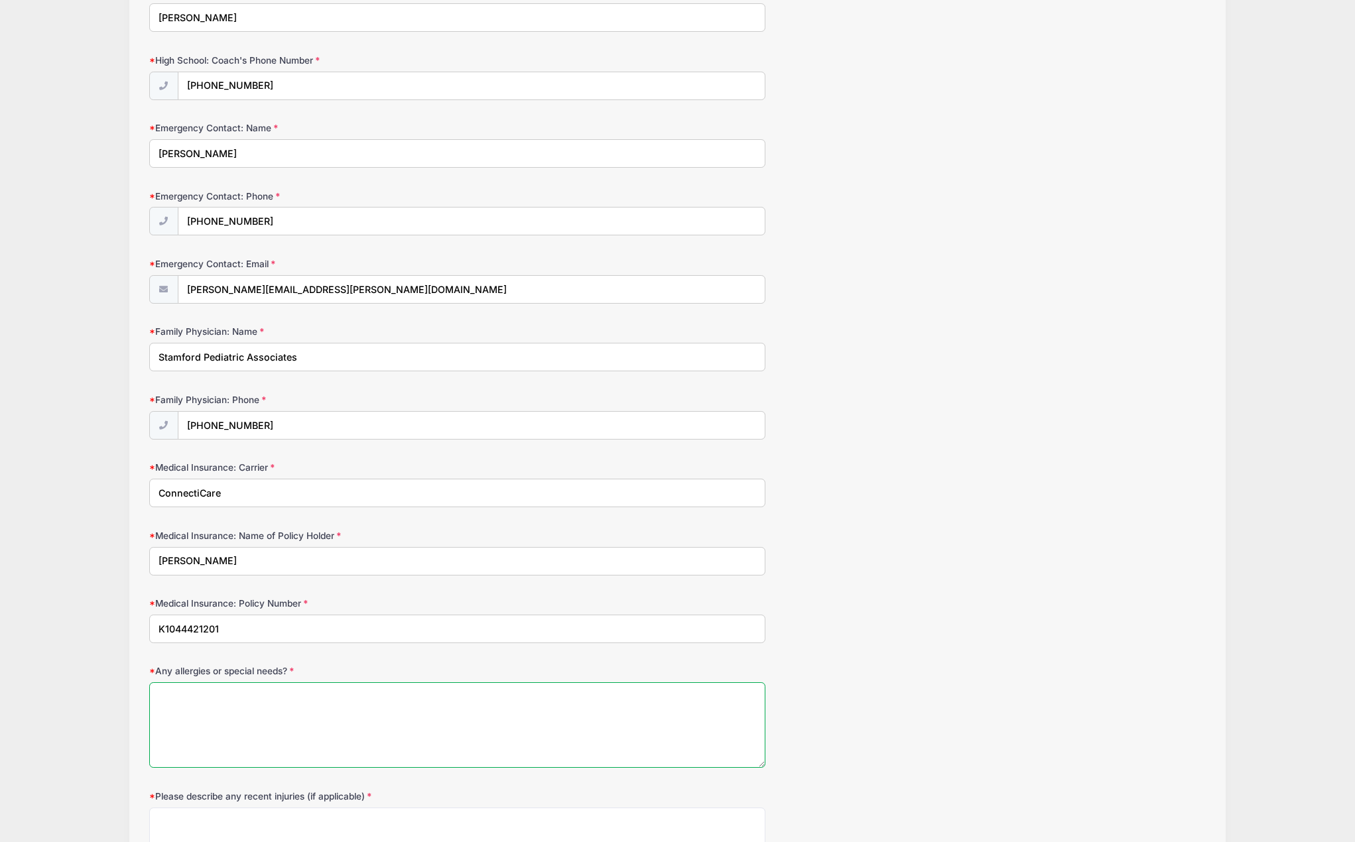
click at [239, 709] on textarea "Any allergies or special needs?" at bounding box center [457, 726] width 617 height 86
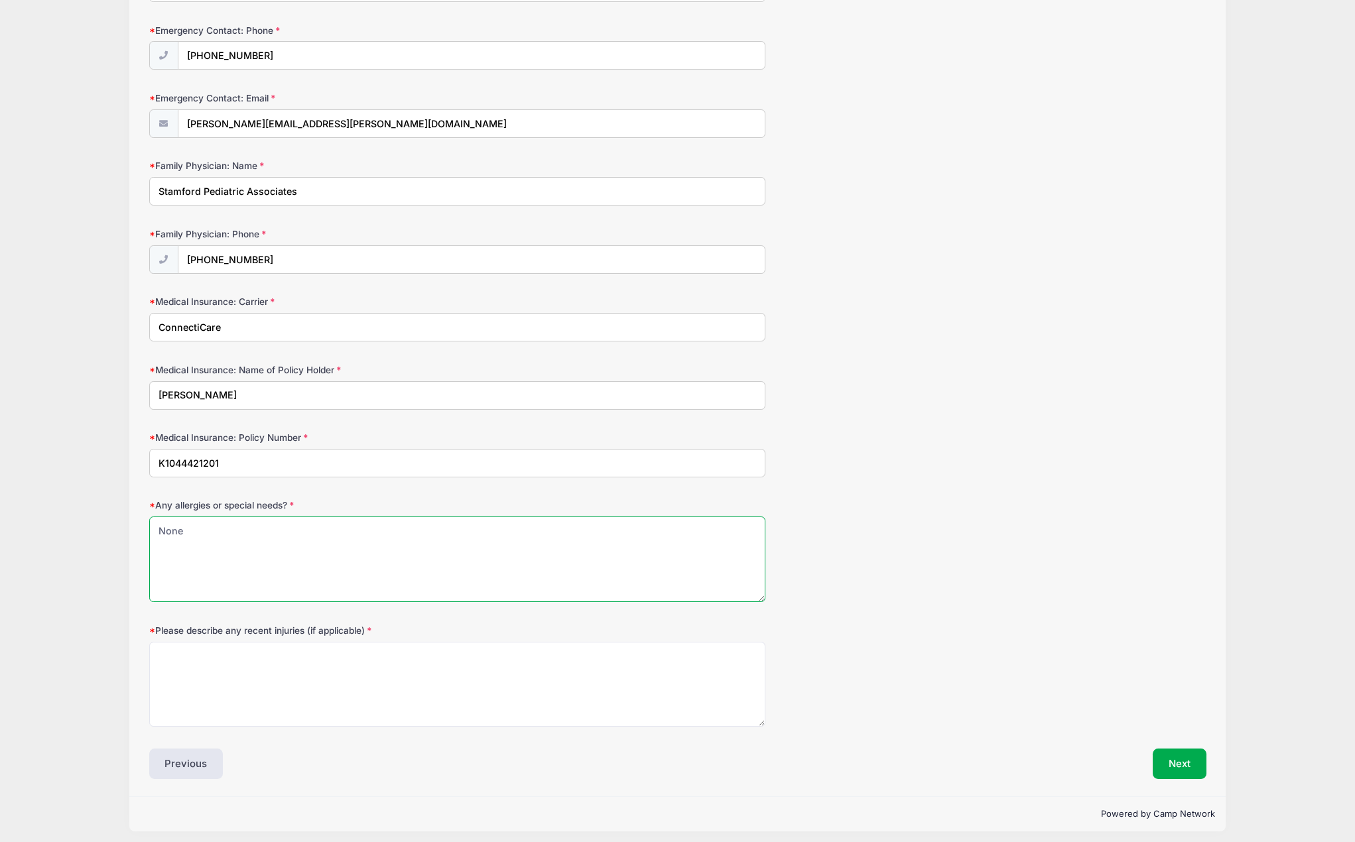
scroll to position [504, 0]
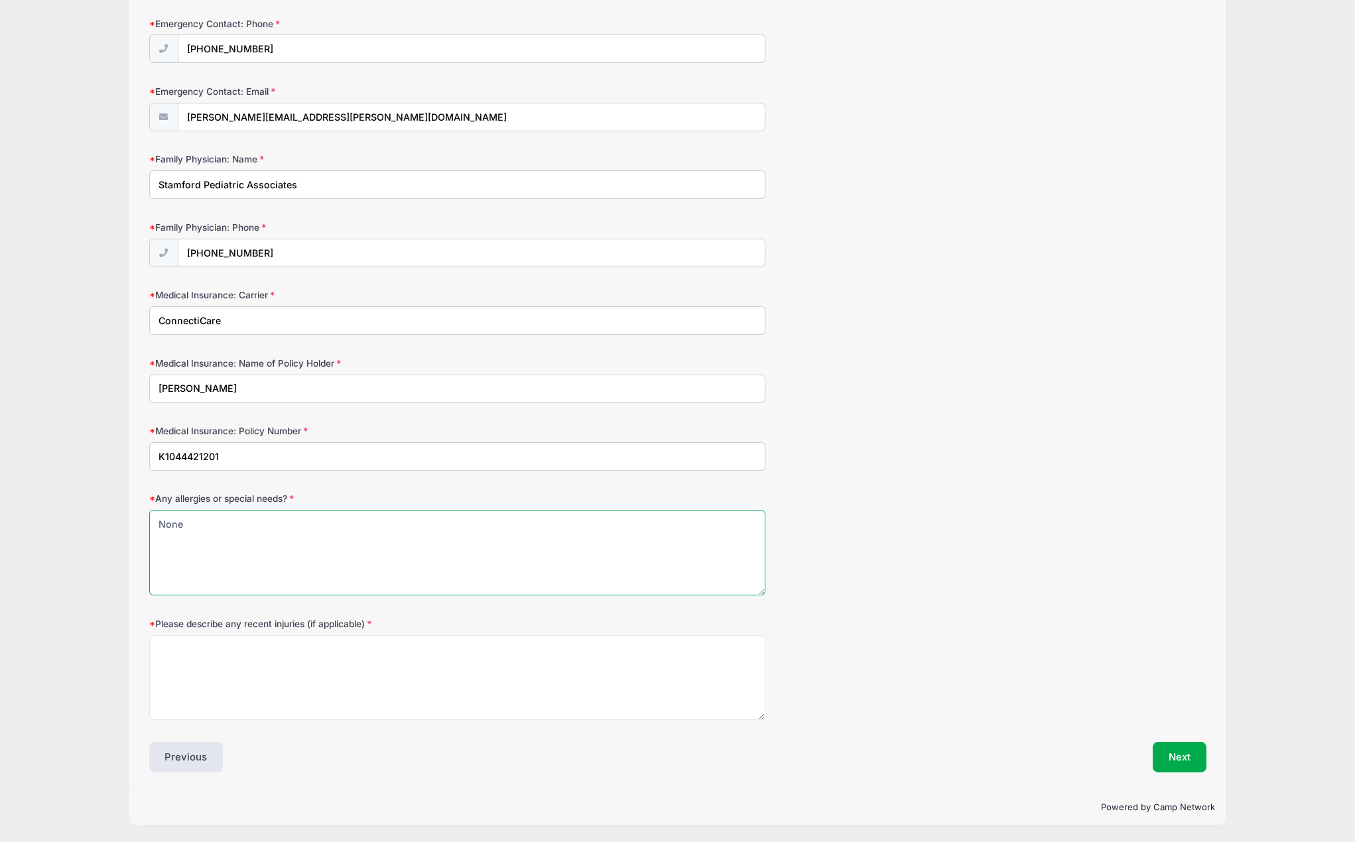
type textarea "None"
click at [237, 666] on textarea "Please describe any recent injuries (if applicable)" at bounding box center [457, 679] width 617 height 86
type textarea "None"
click at [1170, 753] on button "Next" at bounding box center [1180, 757] width 54 height 31
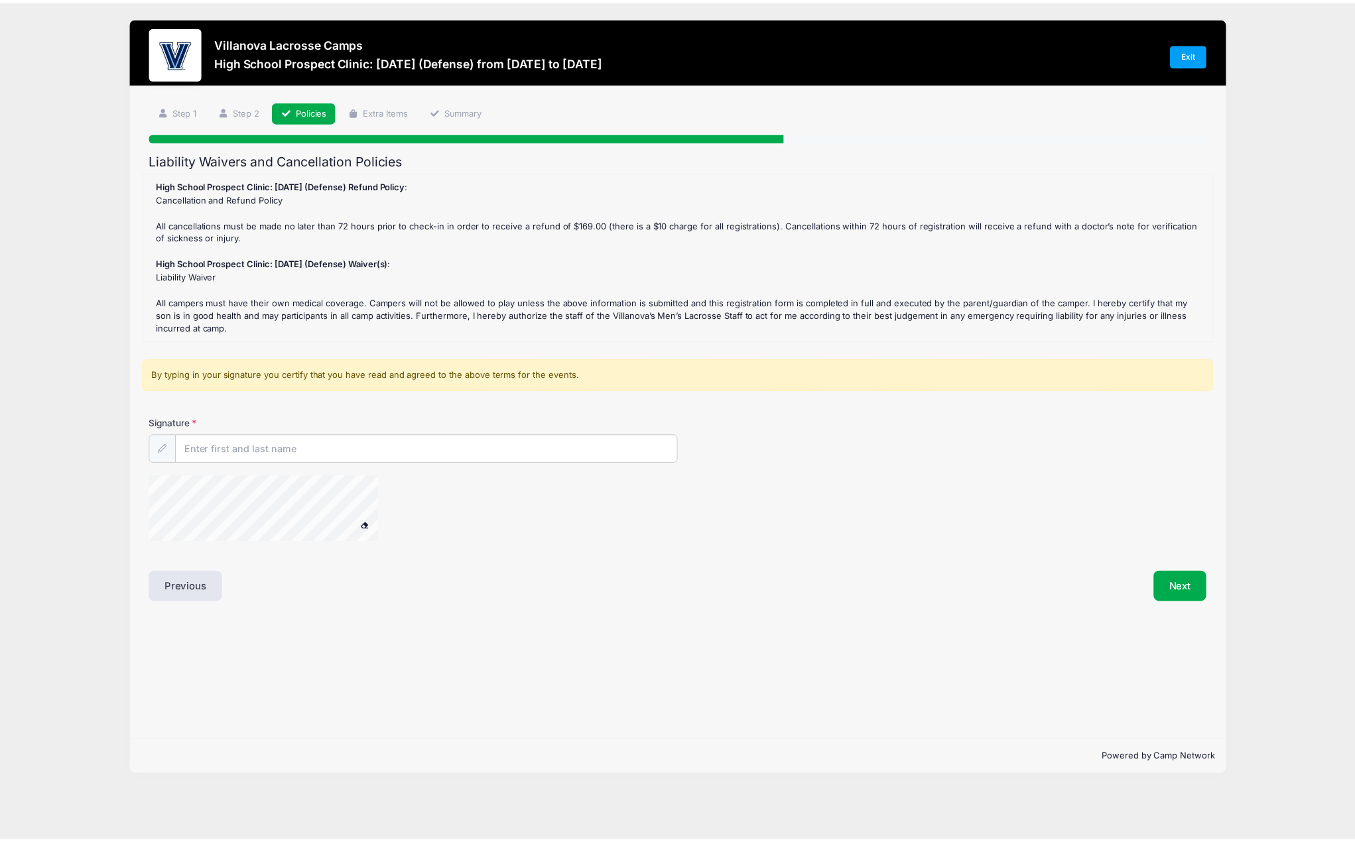
scroll to position [0, 0]
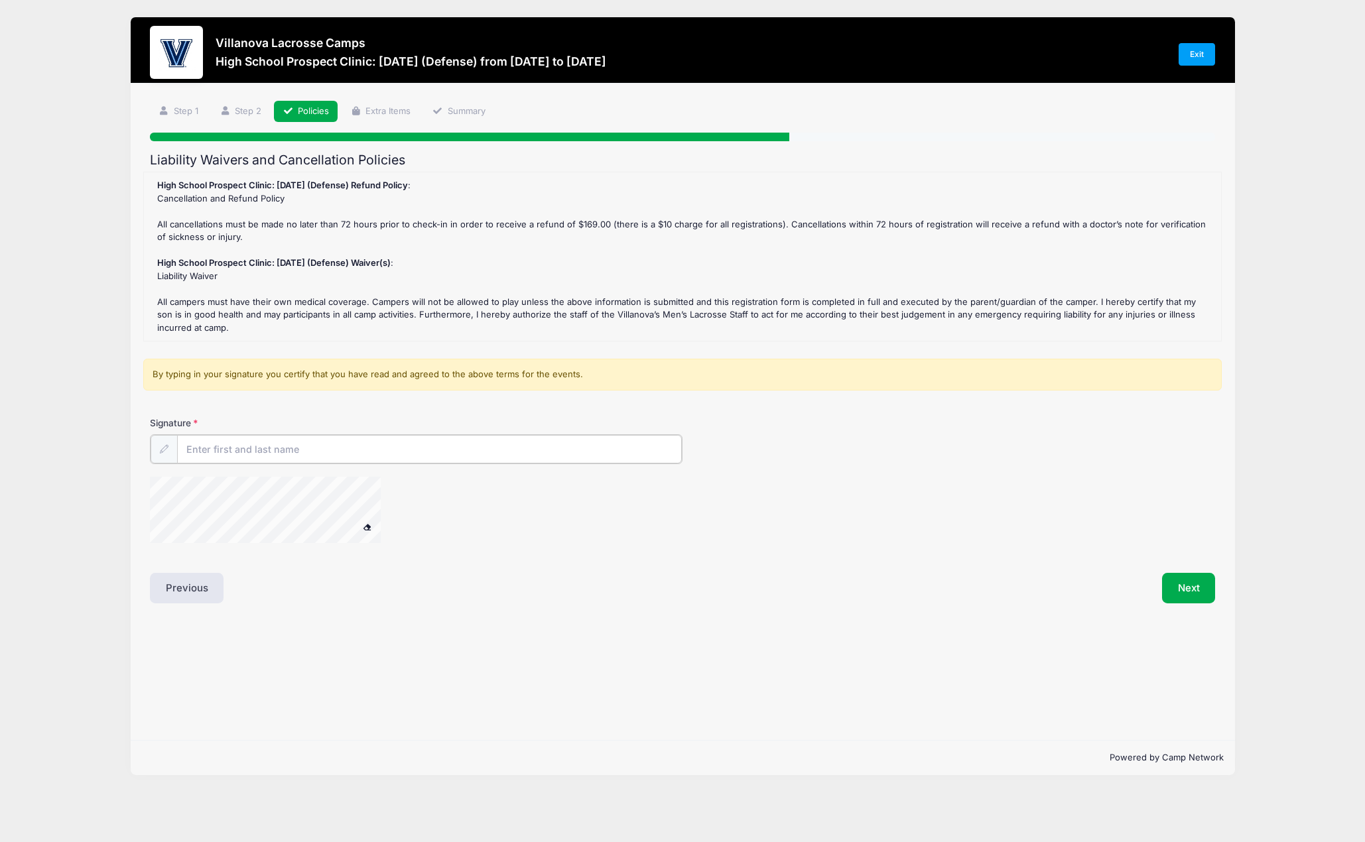
click at [202, 450] on input "Signature" at bounding box center [429, 449] width 505 height 29
type input "[PERSON_NAME]"
click at [828, 445] on div "Signature Todd Gjervold" at bounding box center [683, 440] width 1066 height 46
click at [1191, 586] on button "Next" at bounding box center [1189, 587] width 54 height 31
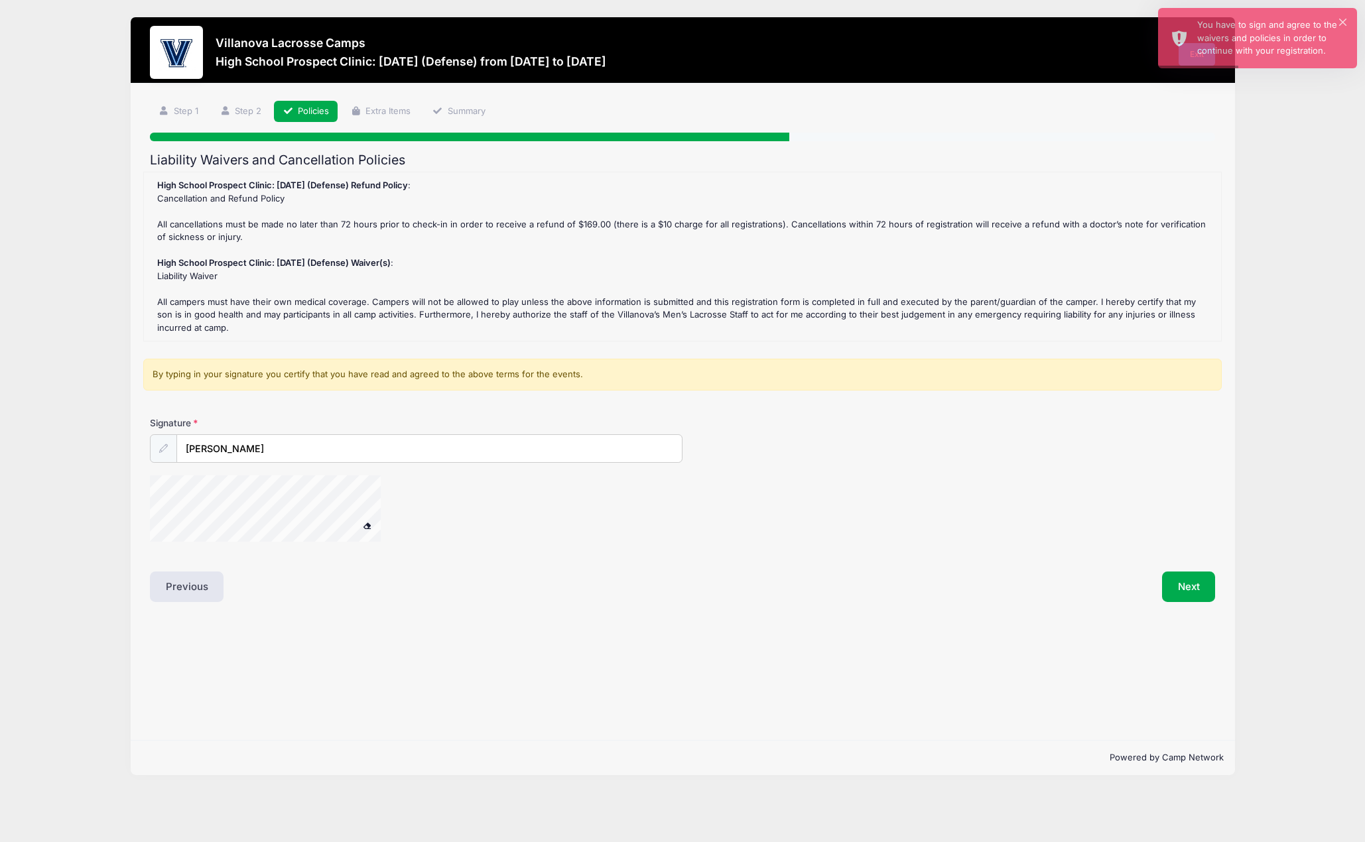
click at [415, 517] on div at bounding box center [505, 511] width 710 height 70
click at [367, 523] on span at bounding box center [367, 525] width 9 height 7
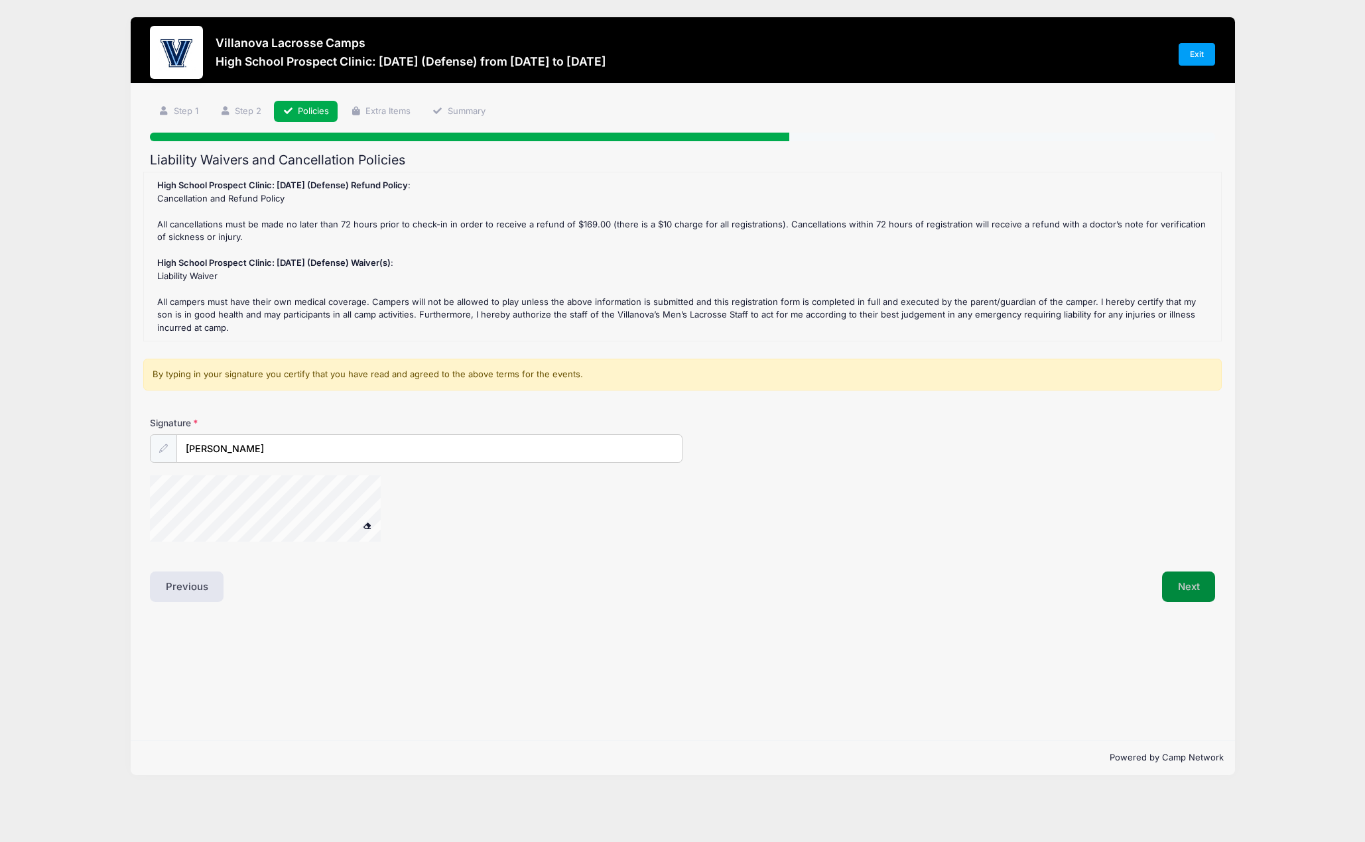
click at [1189, 586] on button "Next" at bounding box center [1189, 587] width 54 height 31
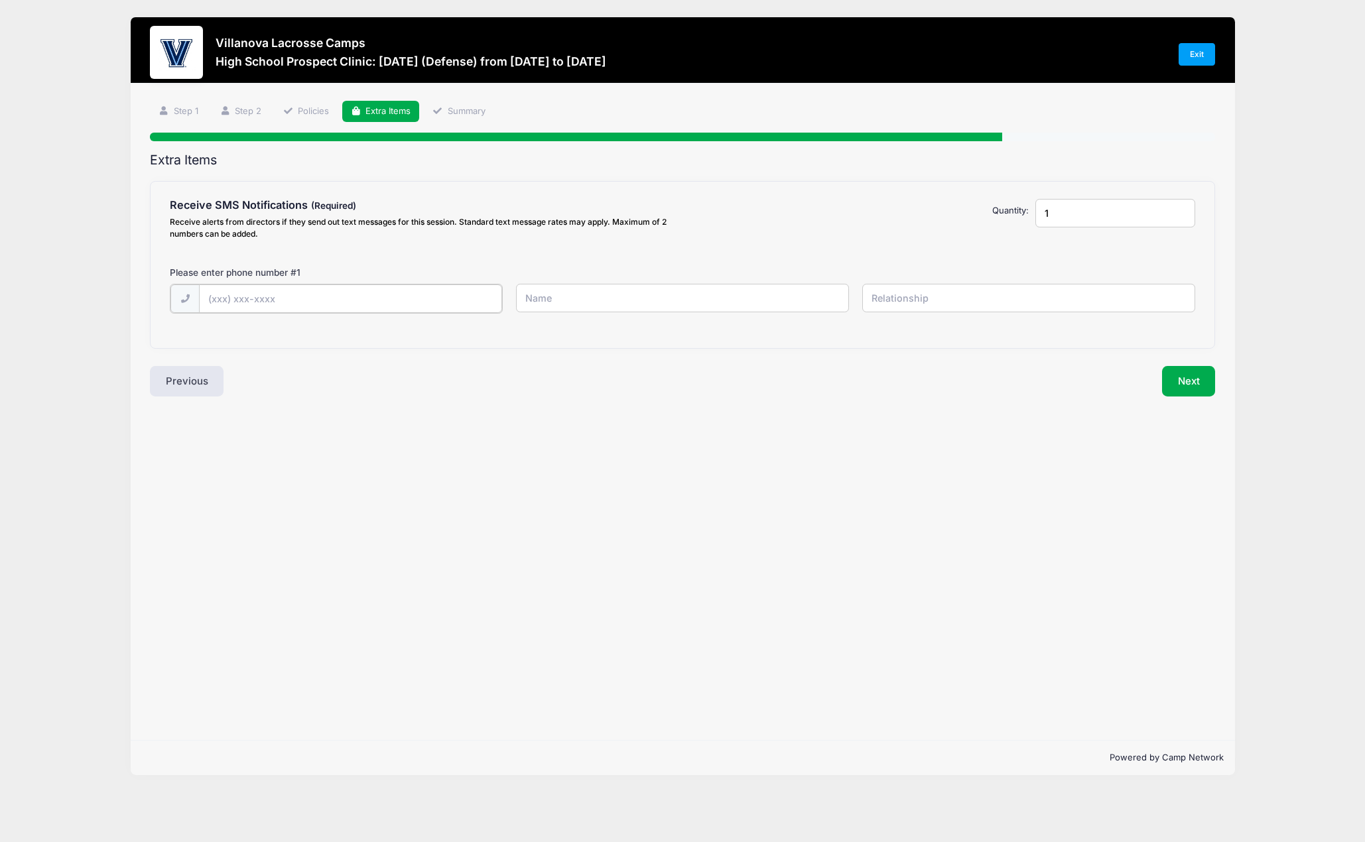
click at [0, 0] on input "text" at bounding box center [0, 0] width 0 height 0
type input "(203) 892-2100"
type input "[PERSON_NAME]"
type input "Self"
click at [1061, 219] on input "1" at bounding box center [1116, 213] width 160 height 29
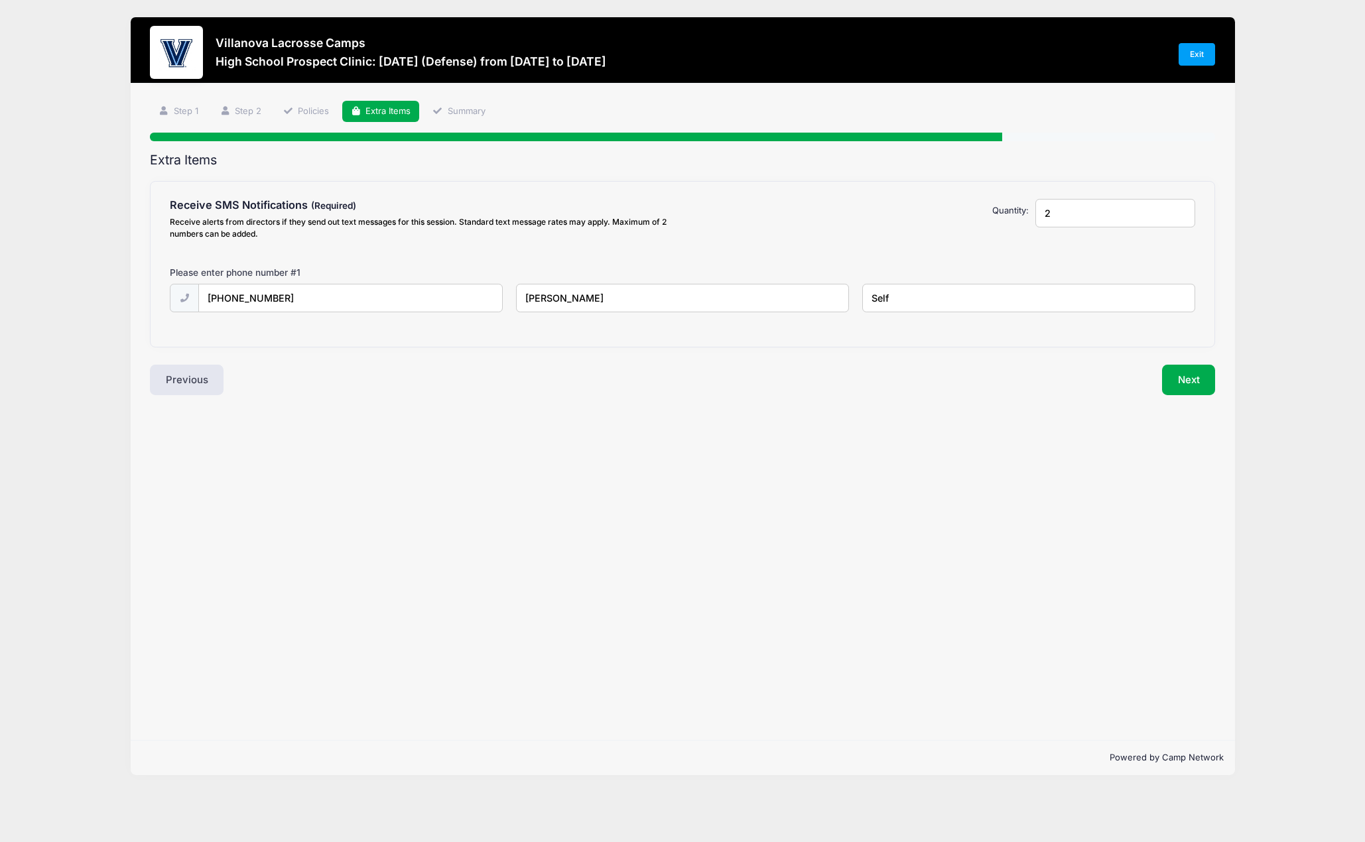
type input "2"
click at [1183, 210] on input "2" at bounding box center [1116, 213] width 160 height 29
click at [0, 0] on input "text" at bounding box center [0, 0] width 0 height 0
type input "(347) 244-6035"
type input "[PERSON_NAME]"
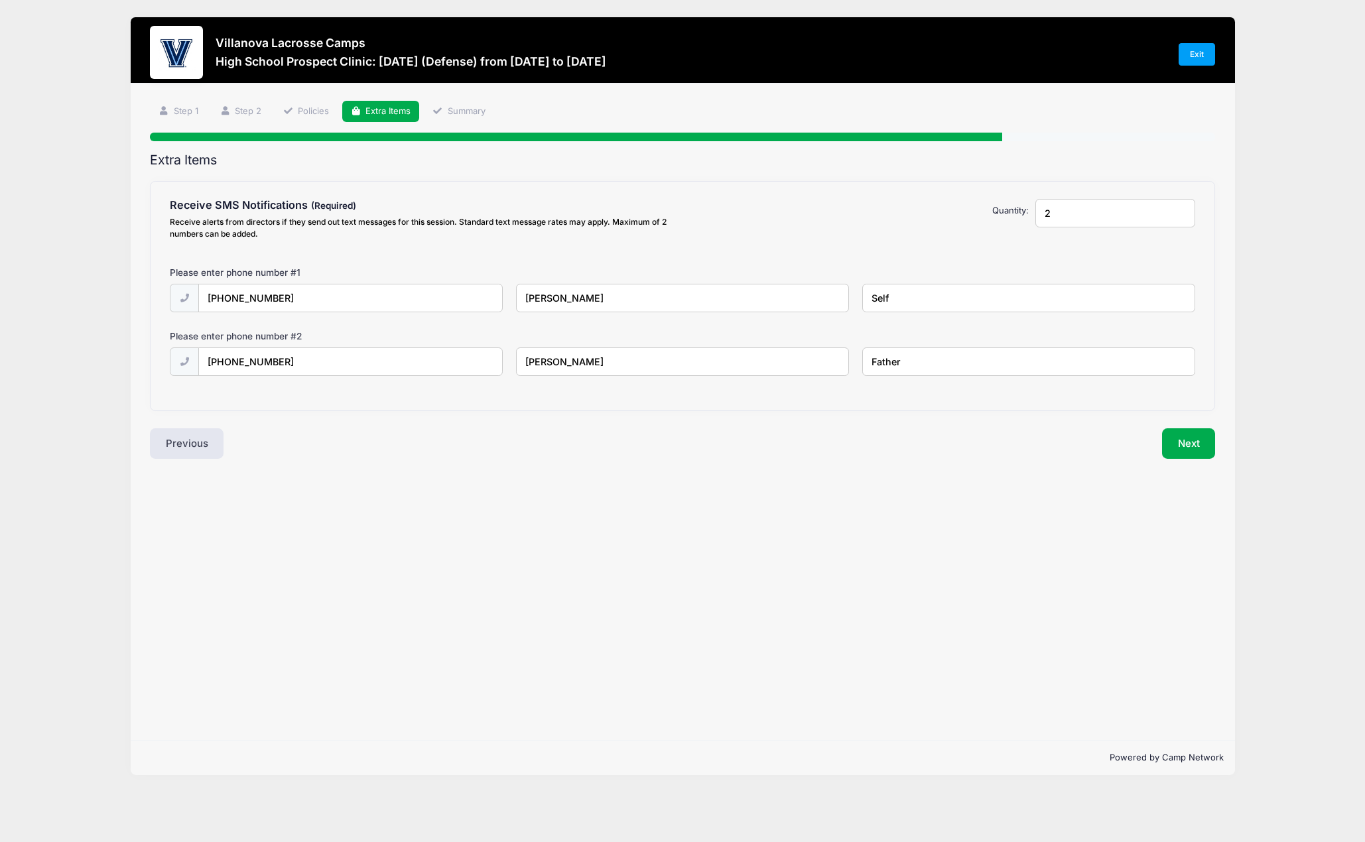
type input "Father"
drag, startPoint x: 923, startPoint y: 297, endPoint x: 848, endPoint y: 297, distance: 75.0
click at [848, 297] on div "(203) 892-2100 Will Gjervold Self" at bounding box center [682, 307] width 1039 height 46
type input "Participant"
click at [1181, 431] on button "Next" at bounding box center [1189, 444] width 54 height 31
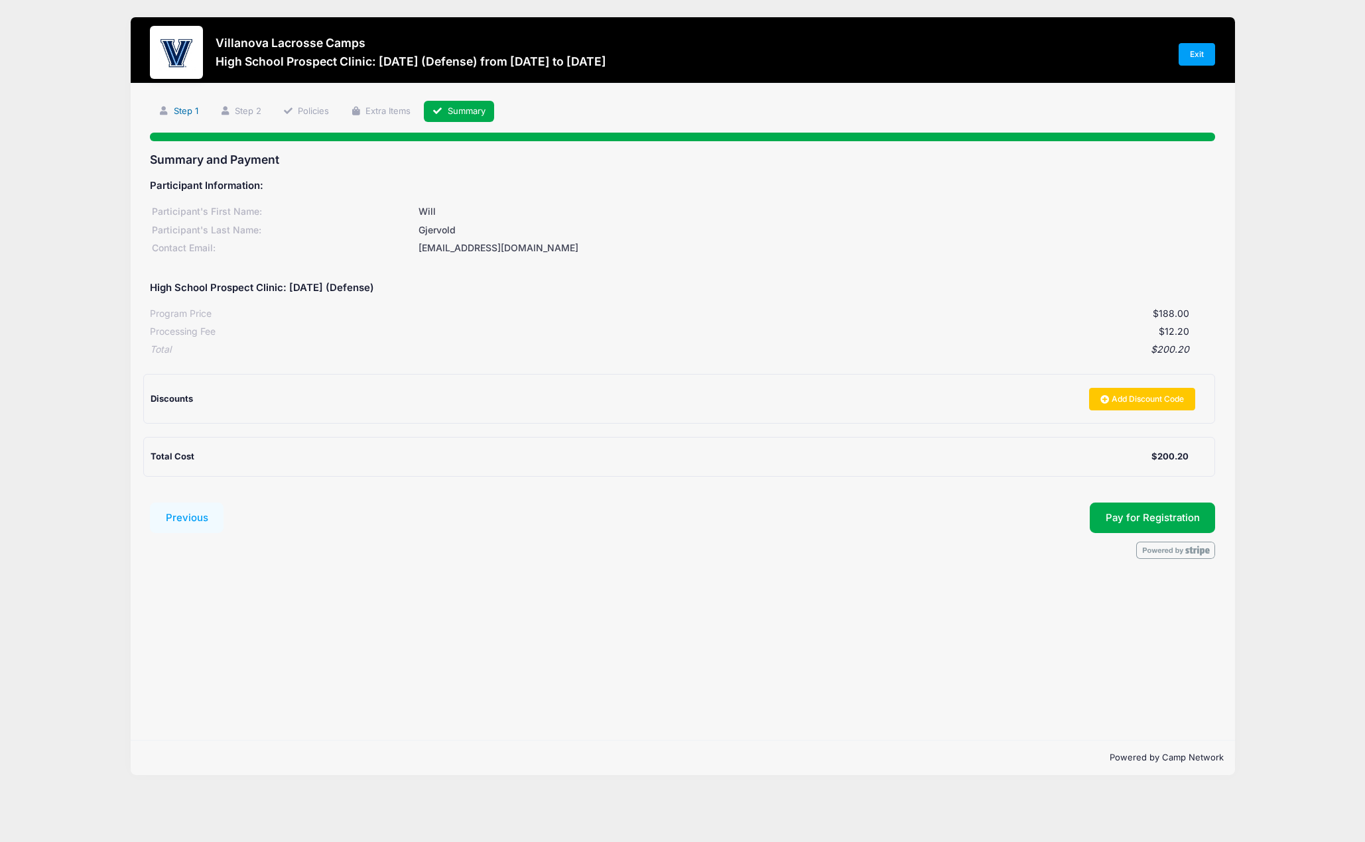
click at [179, 110] on link "Step 1" at bounding box center [178, 112] width 57 height 22
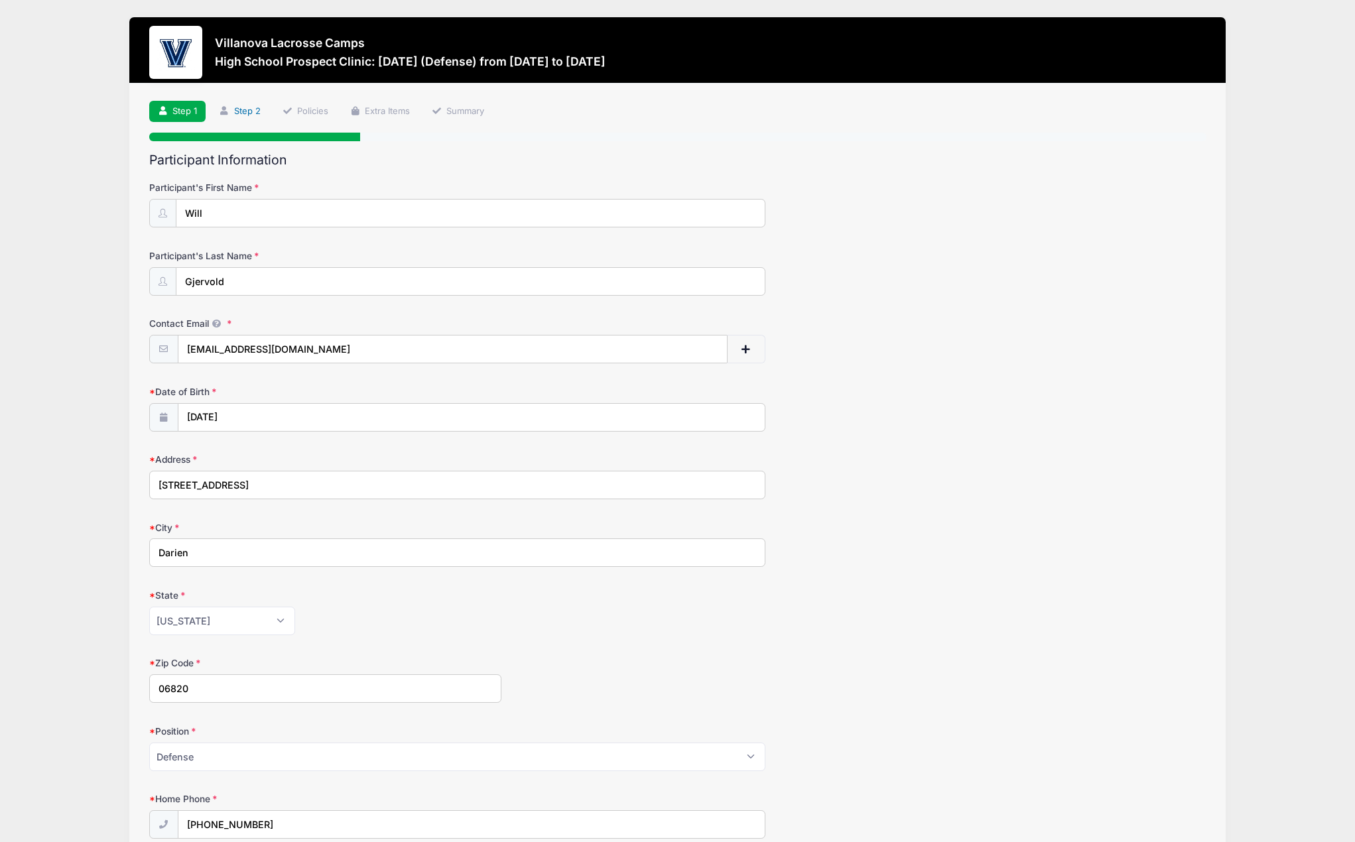
click at [241, 111] on link "Step 2" at bounding box center [239, 112] width 59 height 22
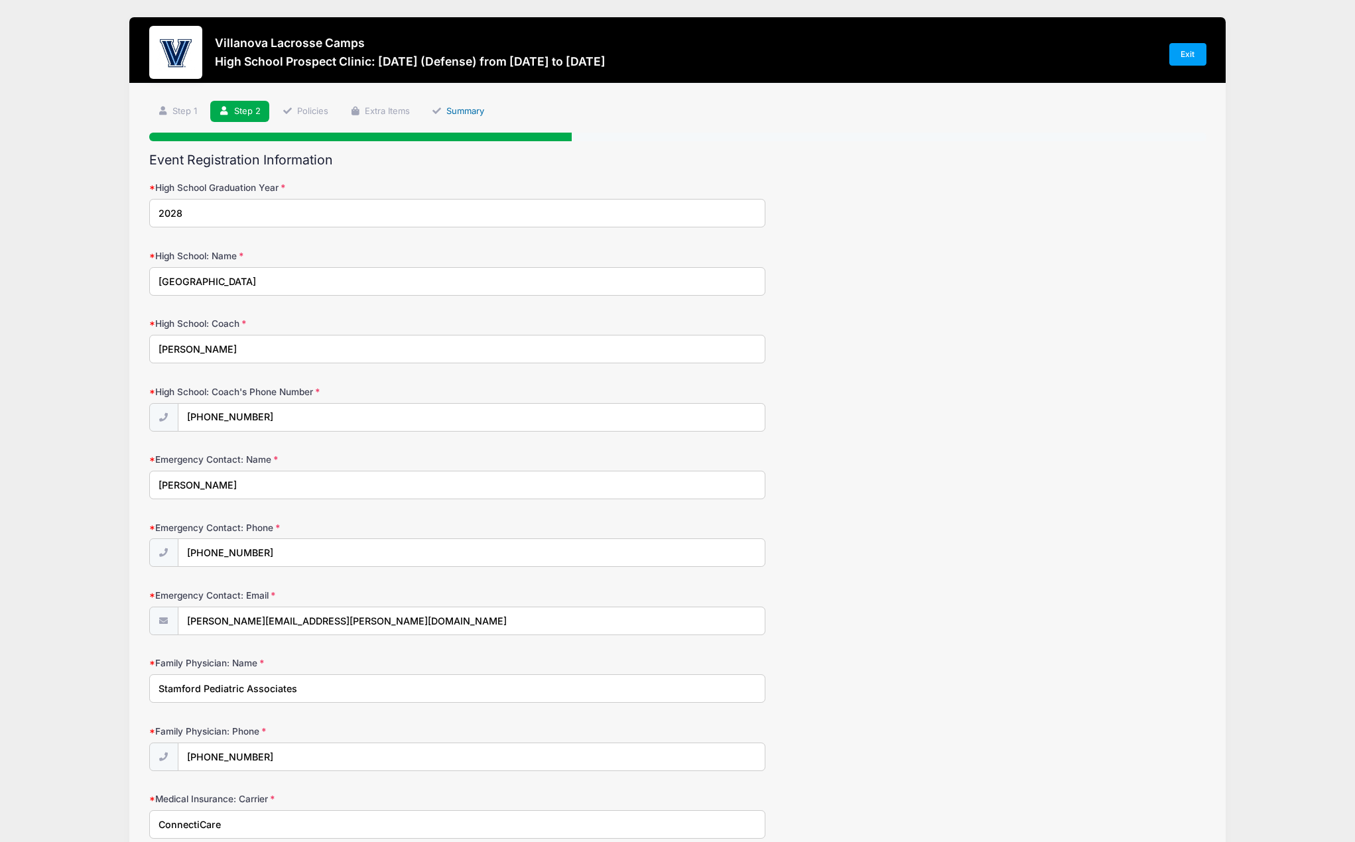
click at [456, 111] on link "Summary" at bounding box center [458, 112] width 70 height 22
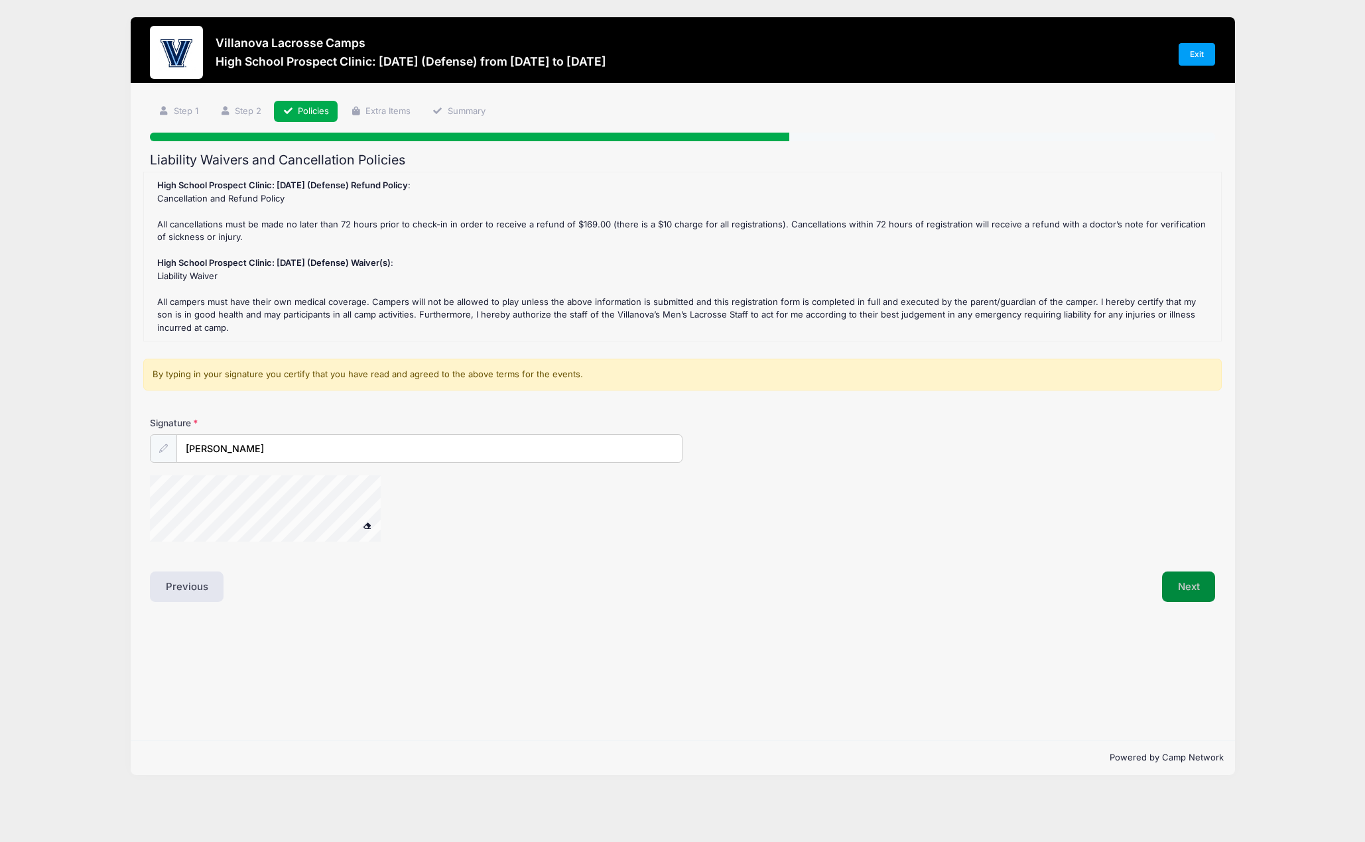
click at [1207, 587] on button "Next" at bounding box center [1189, 587] width 54 height 31
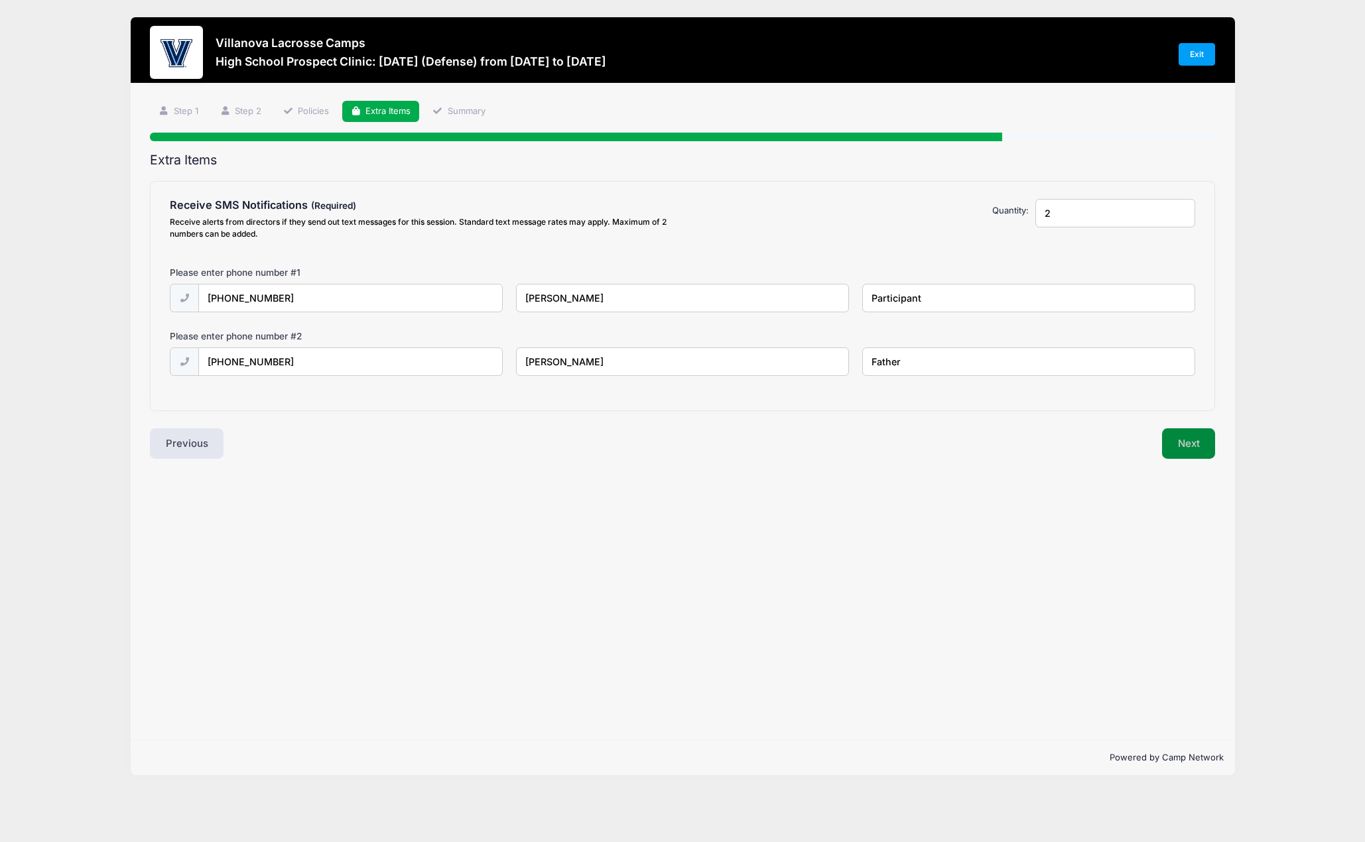
click at [1187, 444] on button "Next" at bounding box center [1189, 444] width 54 height 31
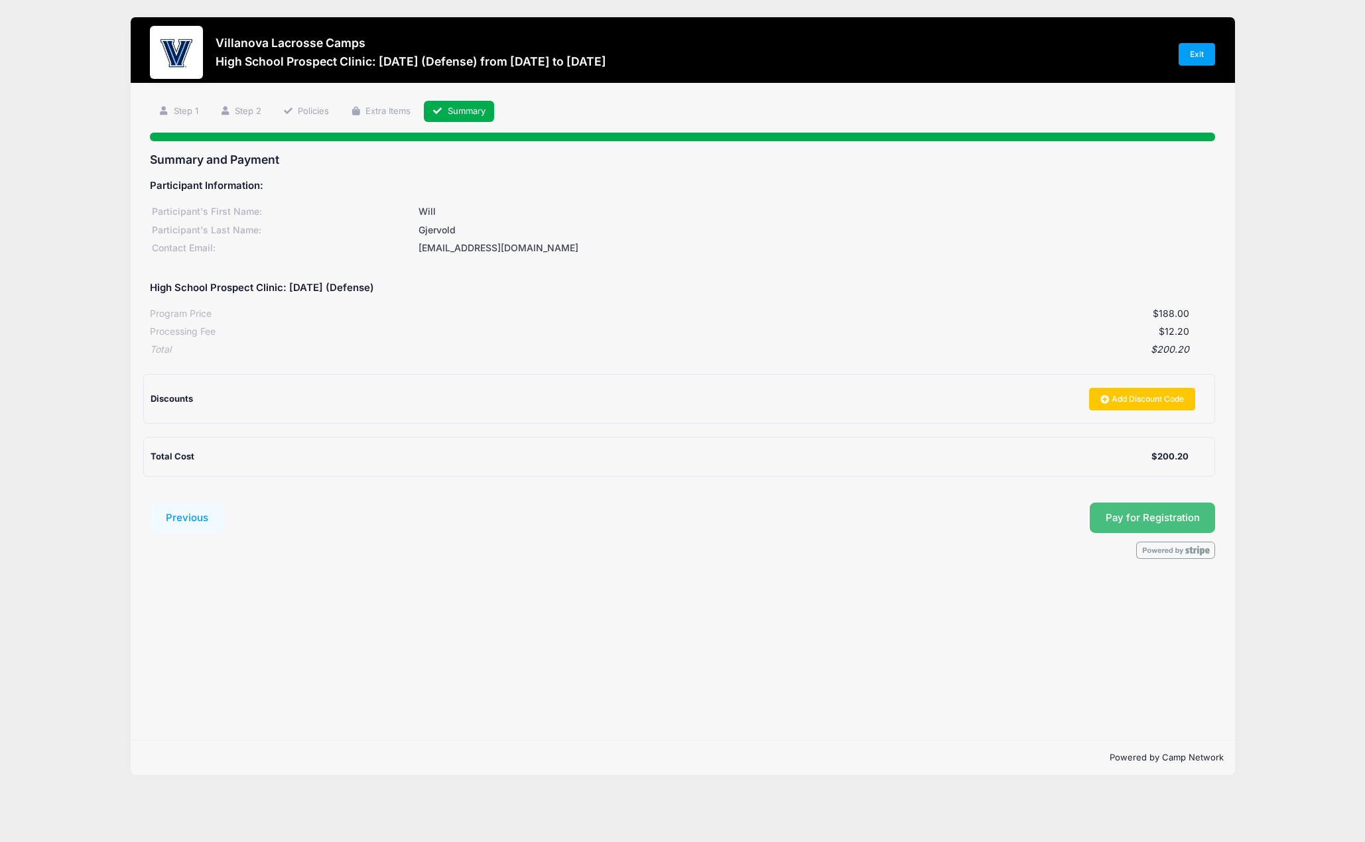
click at [1155, 515] on span "Pay for Registration" at bounding box center [1153, 518] width 94 height 12
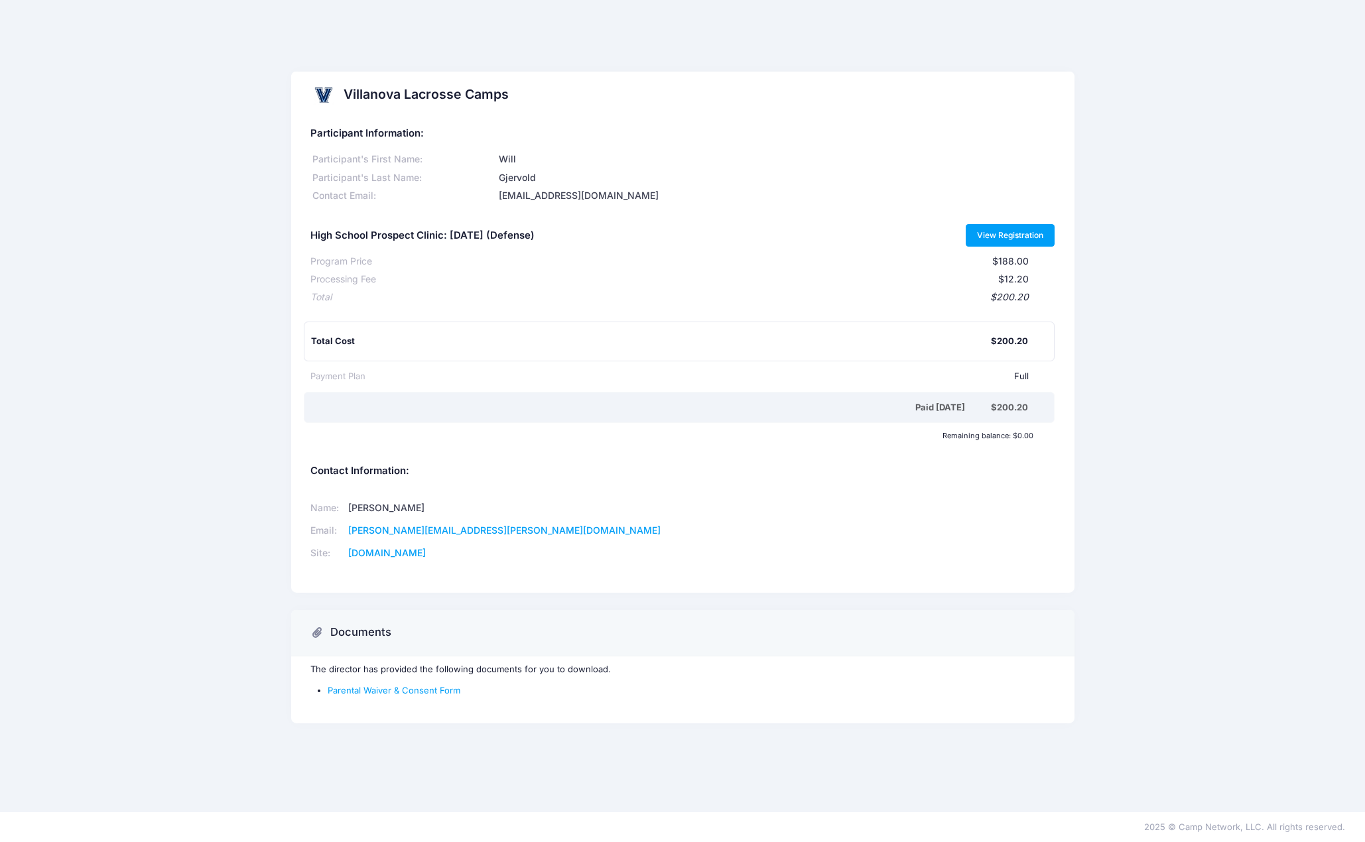
click at [1014, 237] on link "View Registration" at bounding box center [1011, 235] width 90 height 23
click at [426, 555] on link "www.villanovalacrossecamp.com" at bounding box center [387, 552] width 78 height 11
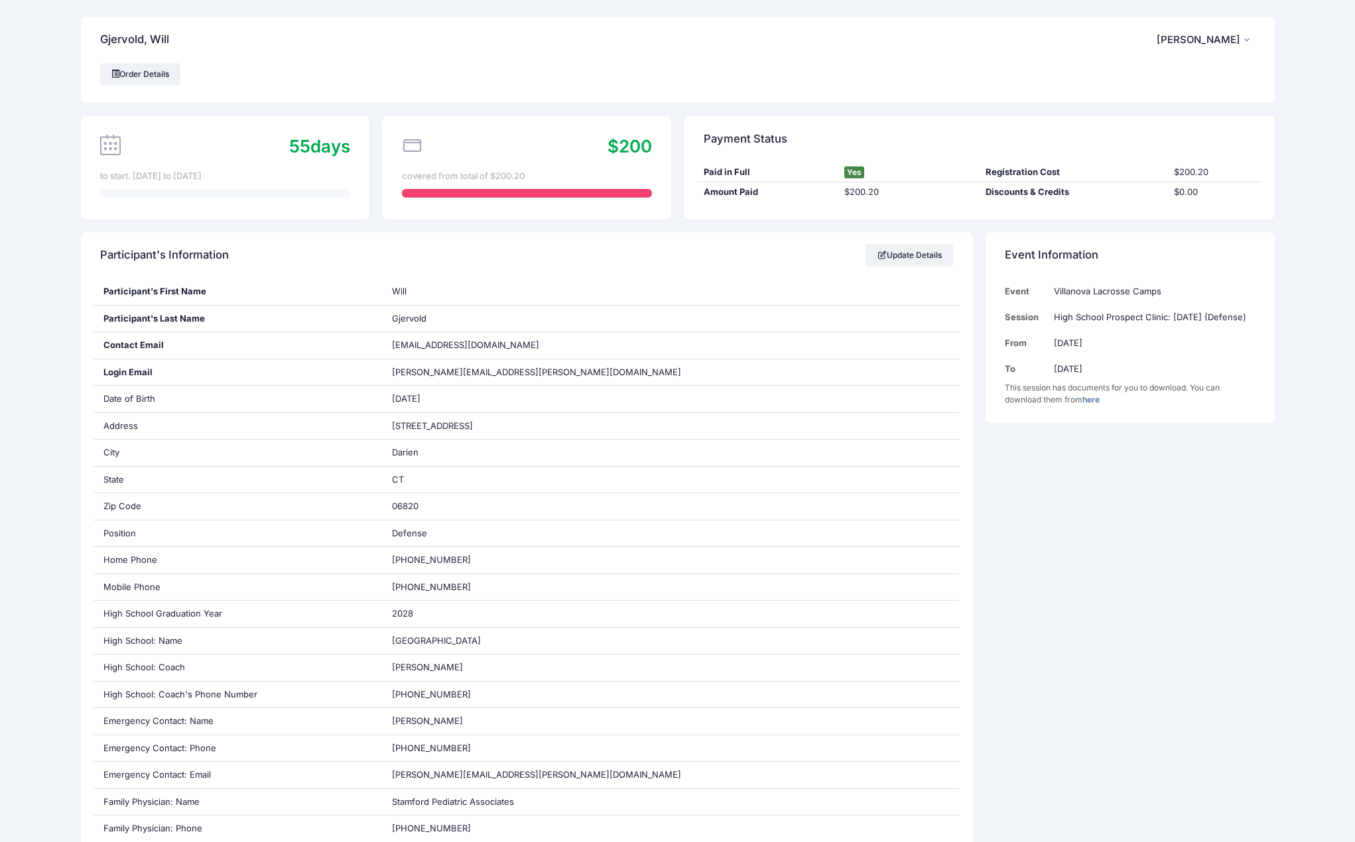
click at [1097, 405] on link "here" at bounding box center [1091, 400] width 17 height 10
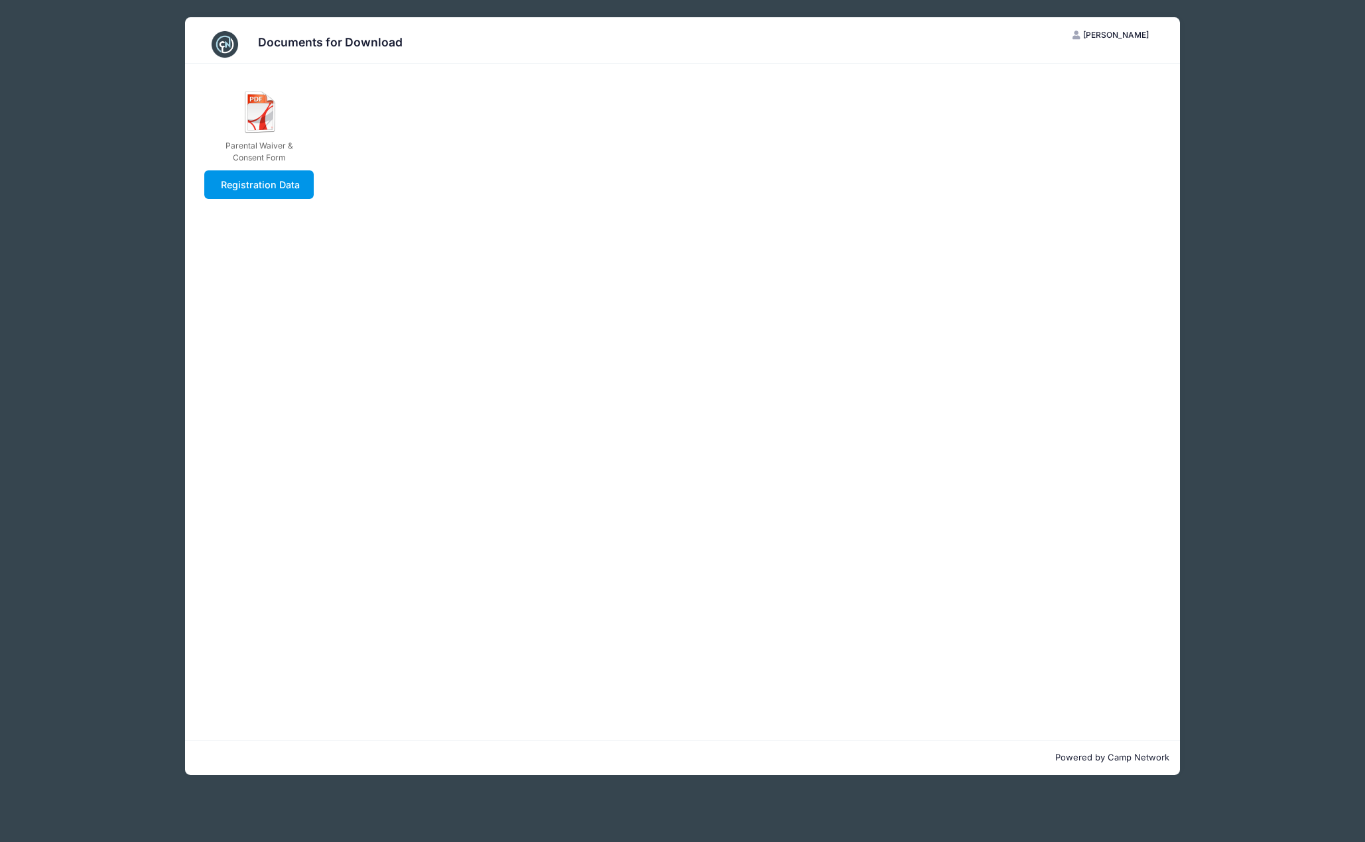
click at [289, 182] on link "Registration Data" at bounding box center [258, 184] width 109 height 29
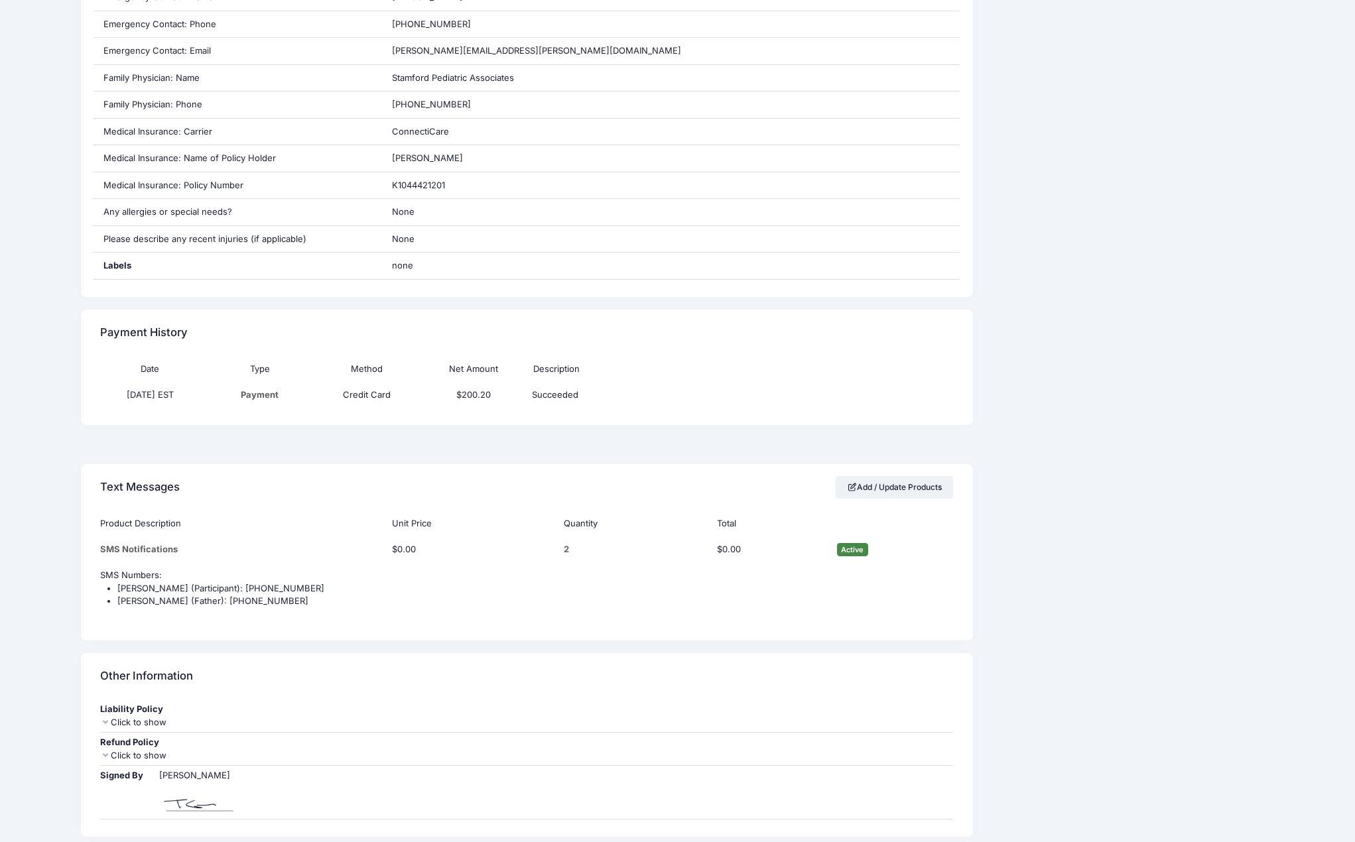
scroll to position [799, 0]
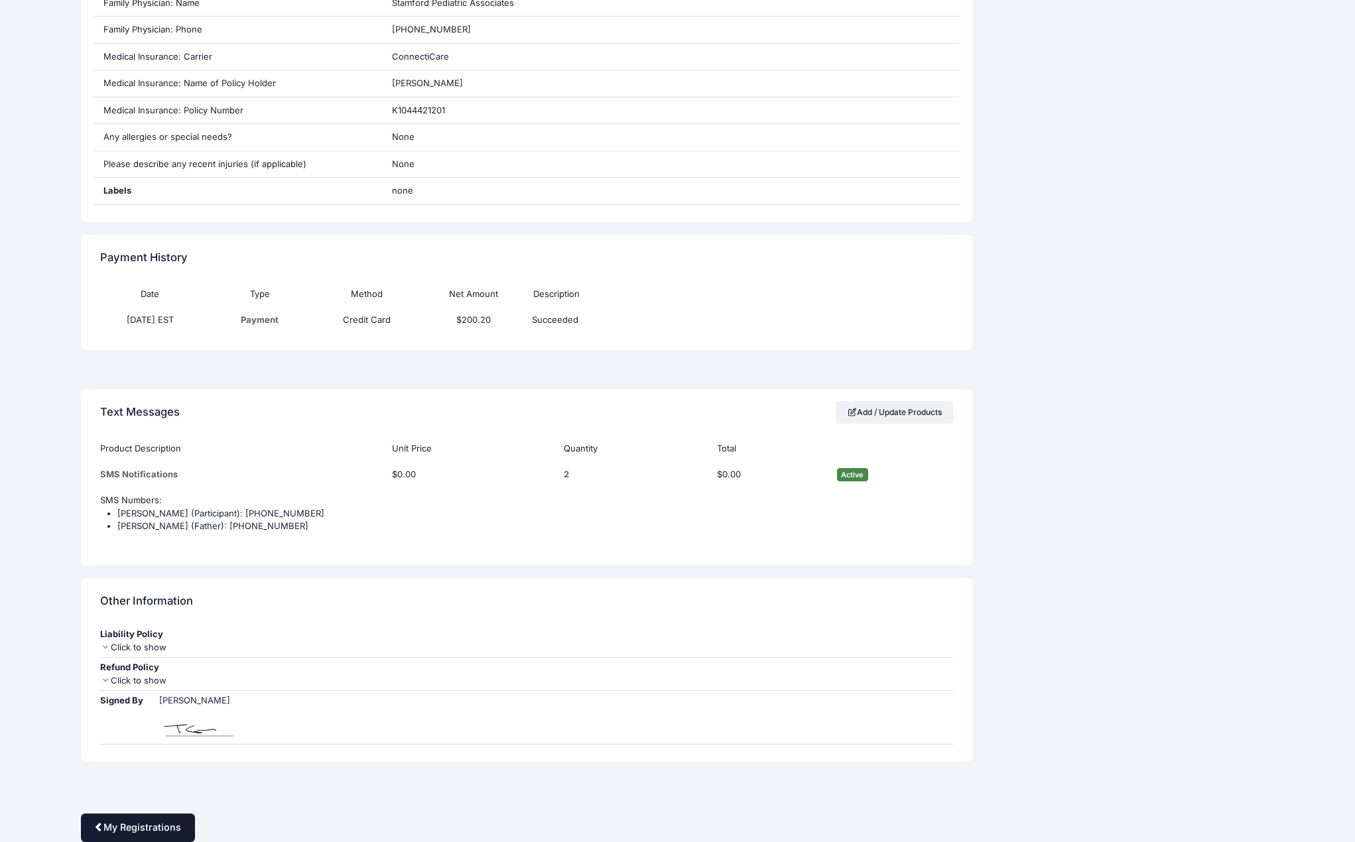
click at [132, 829] on link "My Registrations" at bounding box center [138, 828] width 114 height 29
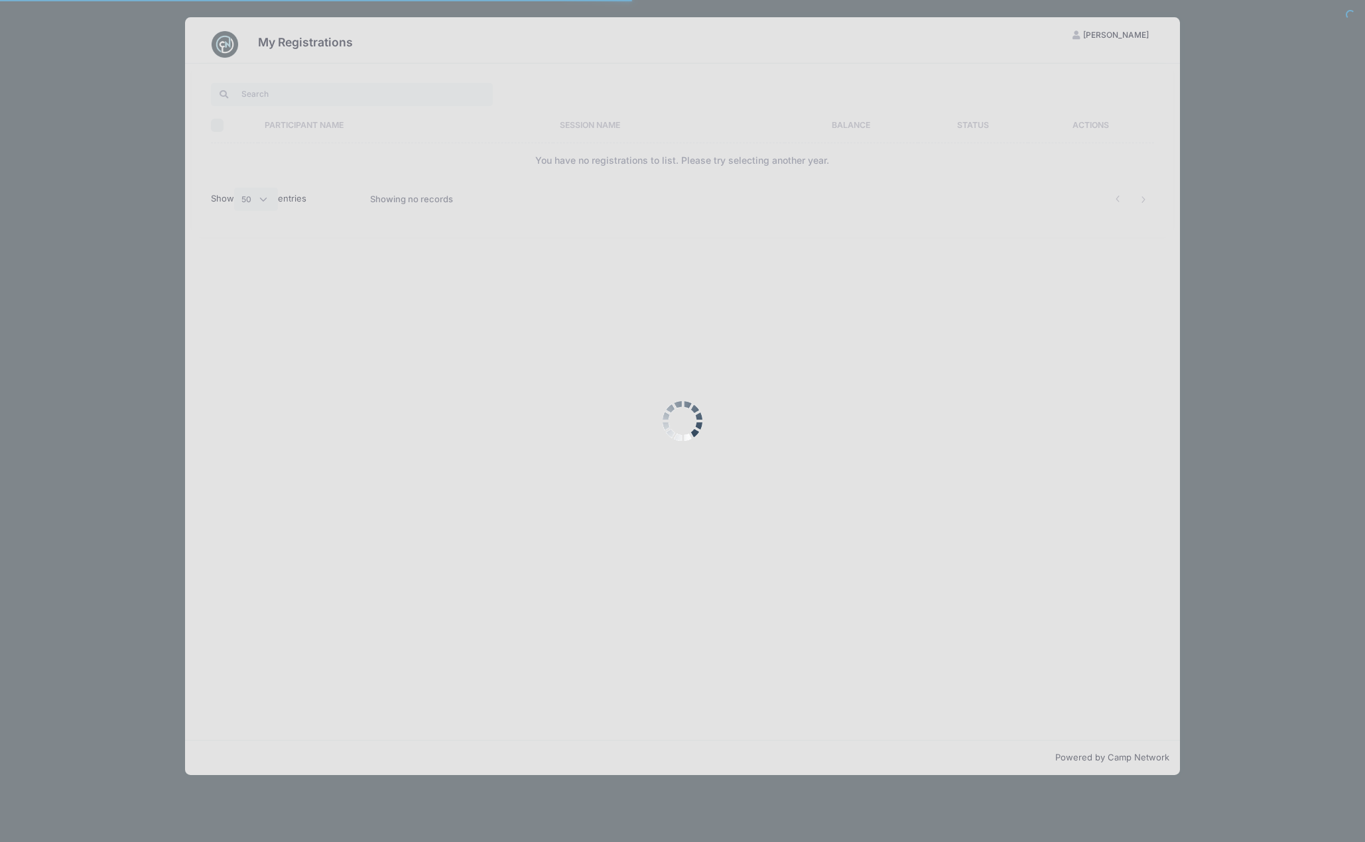
select select "50"
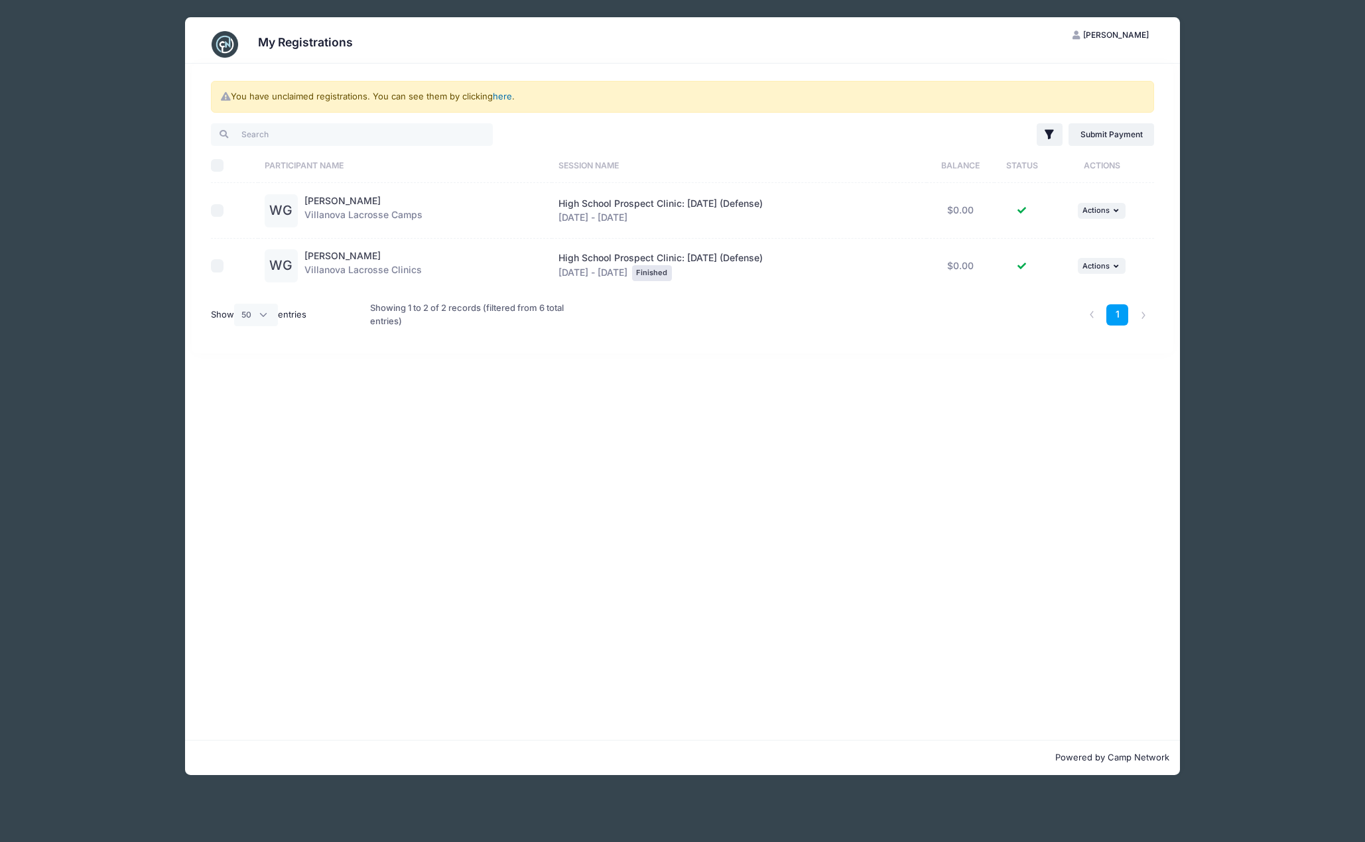
click at [510, 95] on link "here" at bounding box center [502, 96] width 19 height 11
